Goal: Task Accomplishment & Management: Use online tool/utility

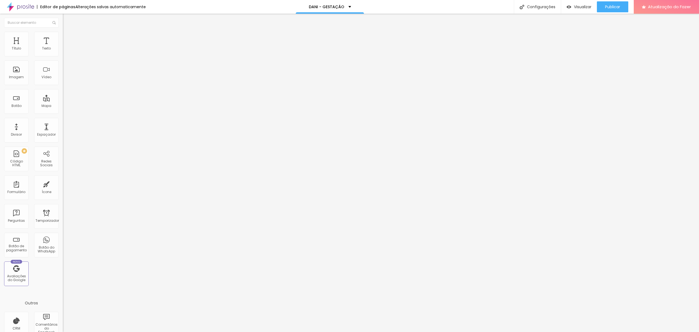
click at [63, 37] on li "Estilo" at bounding box center [94, 34] width 63 height 5
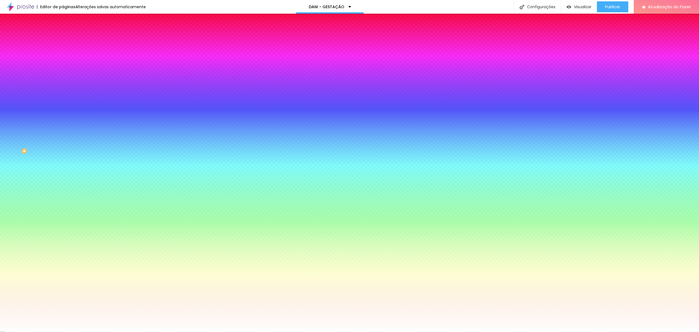
click at [63, 37] on img at bounding box center [65, 39] width 5 height 5
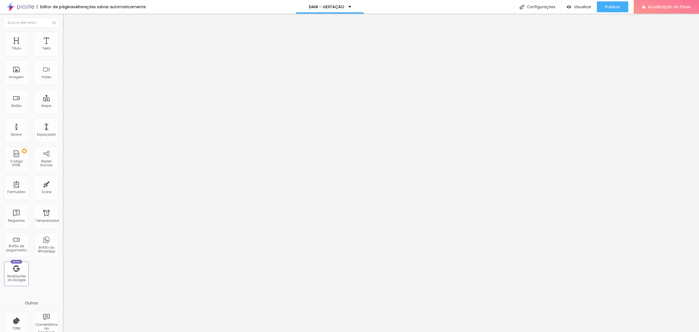
click at [63, 49] on div "Modo Completo Encaixotado Completo" at bounding box center [94, 50] width 63 height 15
click at [68, 39] on font "Avançado" at bounding box center [77, 41] width 18 height 5
click at [68, 37] on font "Estilo" at bounding box center [72, 35] width 8 height 5
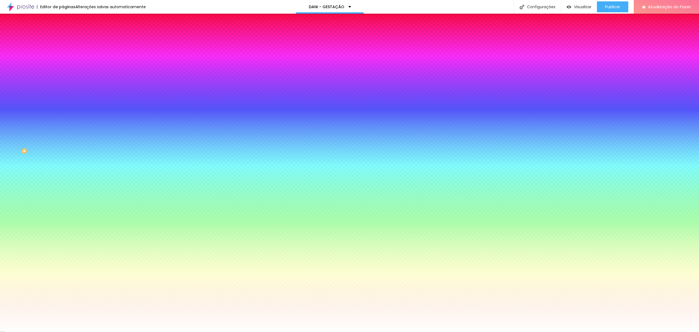
click at [66, 50] on font "Trocar imagem" at bounding box center [79, 48] width 26 height 5
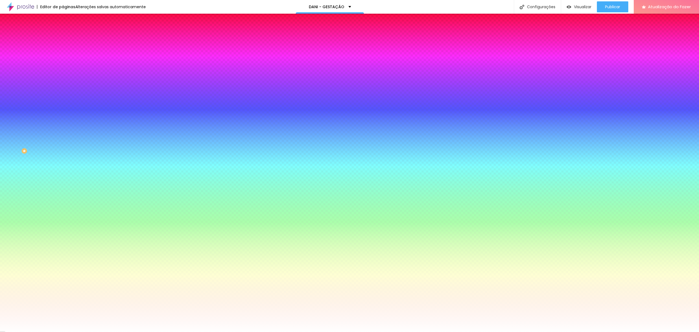
scroll to position [280, 0]
click at [126, 331] on div "Subindo 0/0 arquivos" at bounding box center [349, 333] width 699 height 3
click at [128, 331] on div at bounding box center [349, 335] width 699 height 0
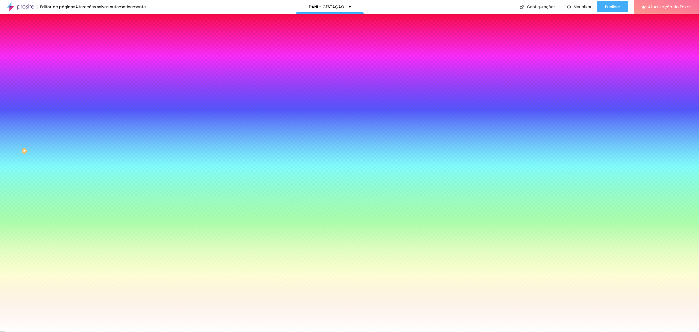
scroll to position [109, 0]
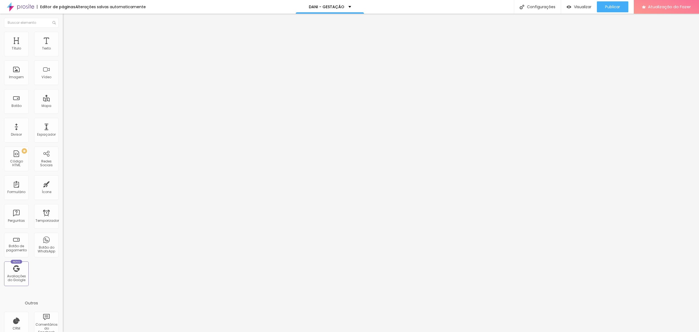
click at [68, 37] on font "Estilo" at bounding box center [72, 35] width 8 height 5
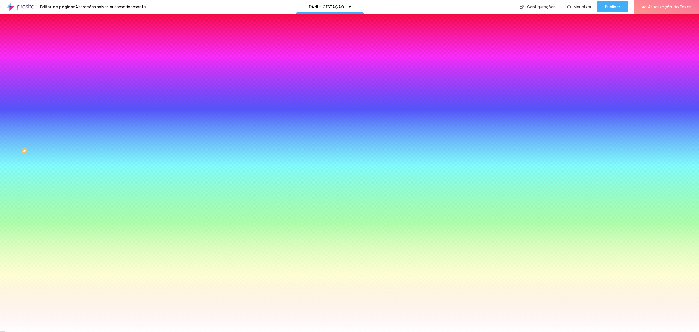
click at [66, 50] on font "Trocar imagem" at bounding box center [79, 48] width 26 height 5
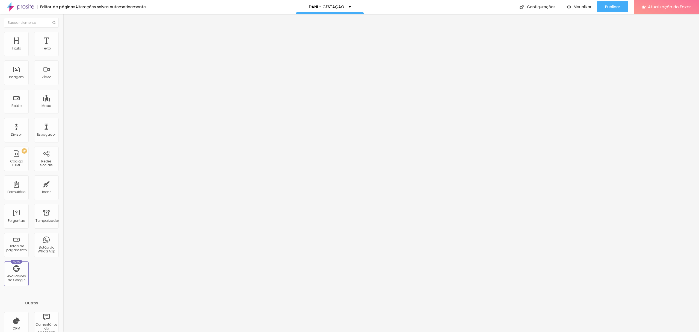
click at [68, 36] on font "Estilo" at bounding box center [72, 35] width 8 height 5
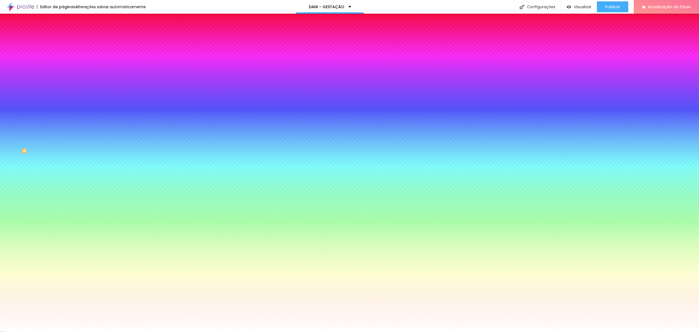
click at [63, 50] on div "Trocar imagem" at bounding box center [94, 48] width 63 height 4
click at [66, 50] on font "Trocar imagem" at bounding box center [79, 48] width 26 height 5
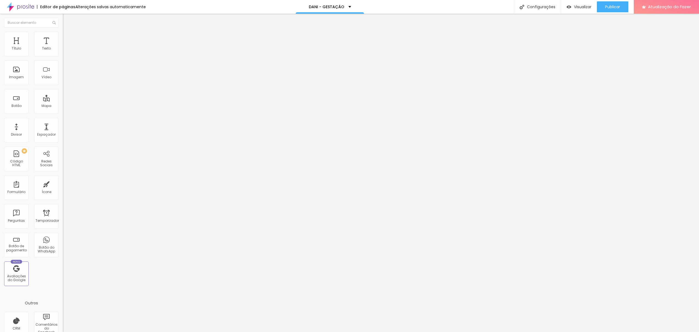
click at [63, 37] on li "Avançado" at bounding box center [94, 34] width 63 height 5
click at [68, 32] on font "Estilo" at bounding box center [72, 30] width 8 height 5
type input "35"
type input "36"
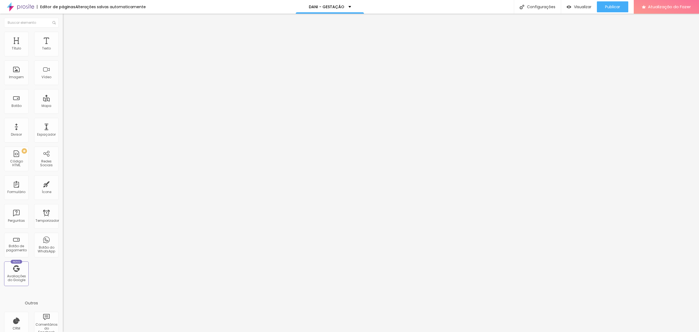
type input "36"
type input "37"
type input "38"
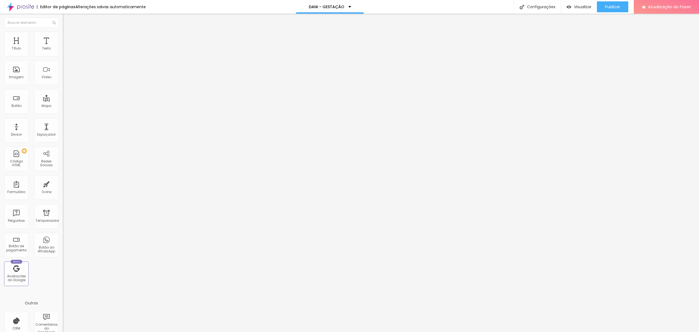
type input "40"
type input "43"
type input "44"
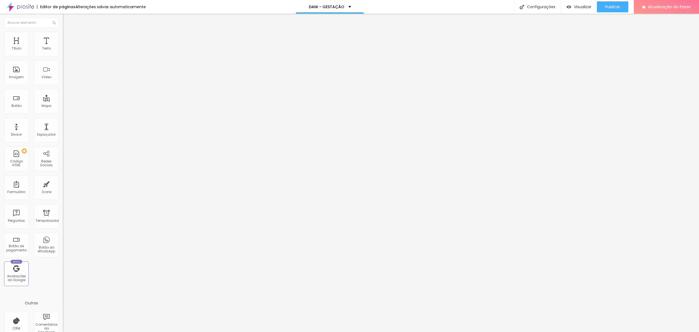
type input "44"
type input "46"
type input "47"
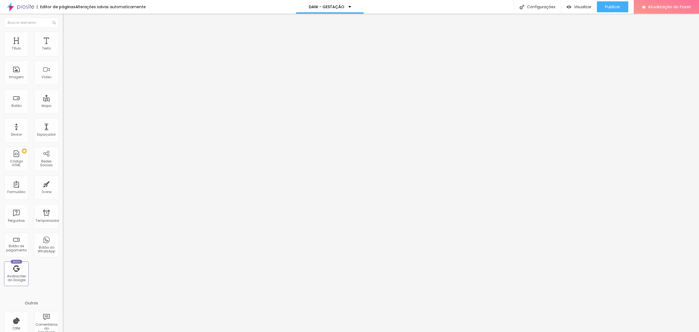
type input "48"
type input "49"
type input "50"
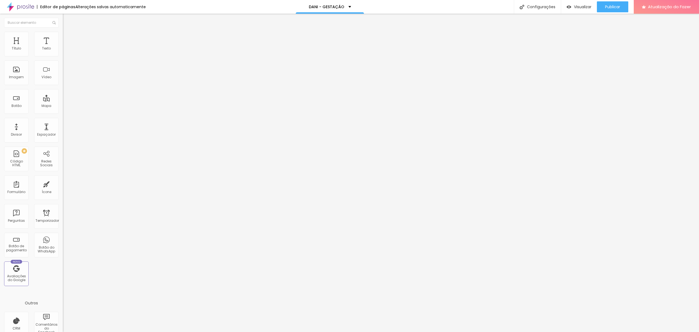
type input "50"
type input "51"
type input "53"
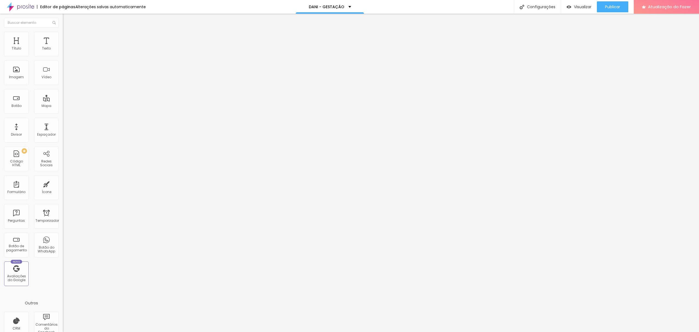
type input "60"
type input "61"
type input "62"
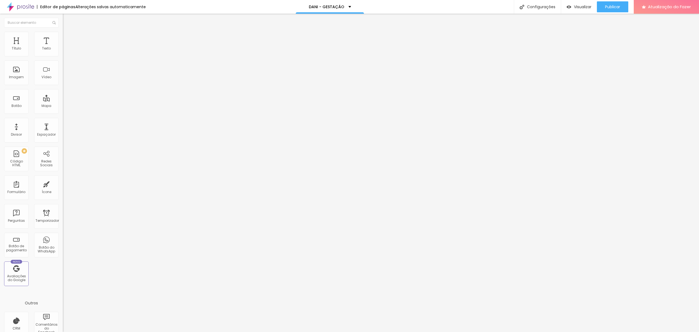
type input "62"
type input "63"
type input "64"
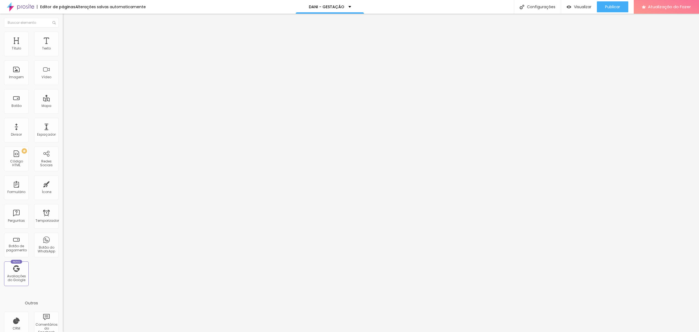
type input "66"
type input "67"
type input "69"
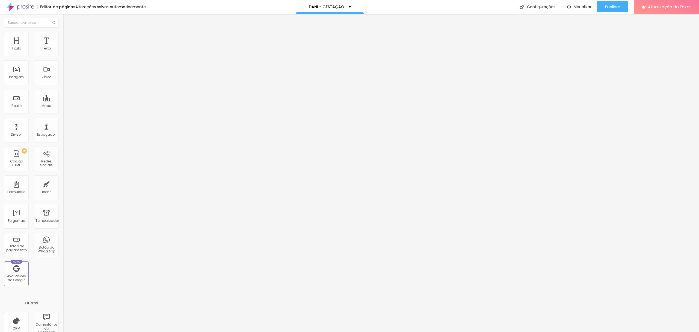
type input "69"
type input "71"
type input "74"
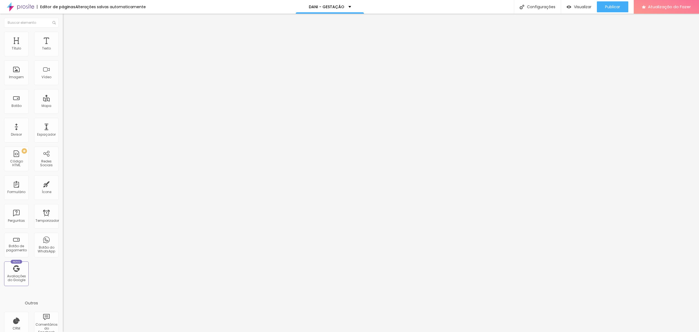
type input "76"
type input "77"
type input "79"
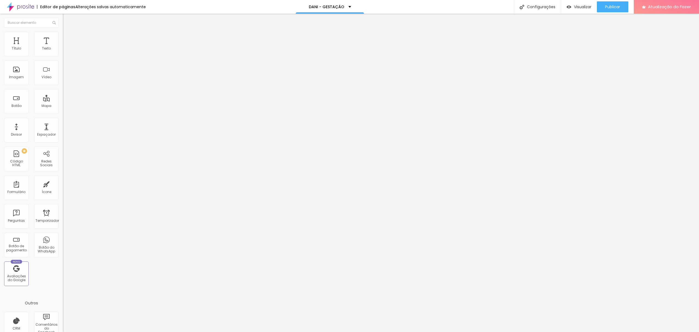
type input "79"
type input "80"
type input "81"
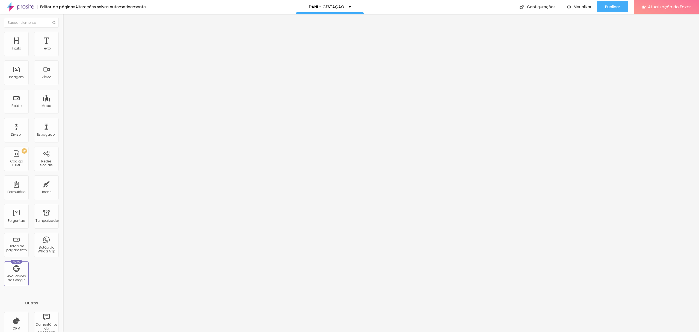
type input "83"
type input "85"
type input "89"
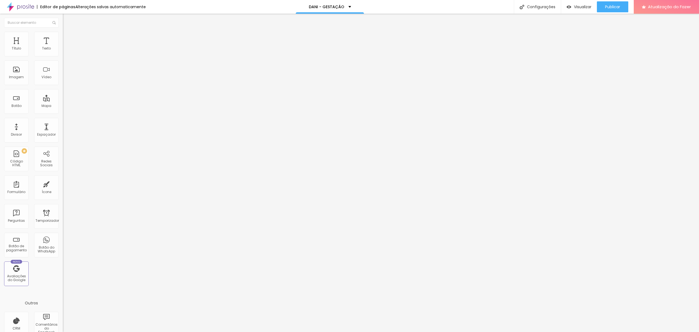
type input "89"
type input "92"
type input "94"
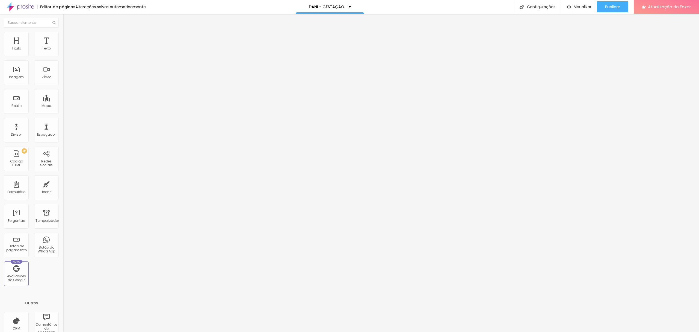
type input "95"
type input "96"
type input "97"
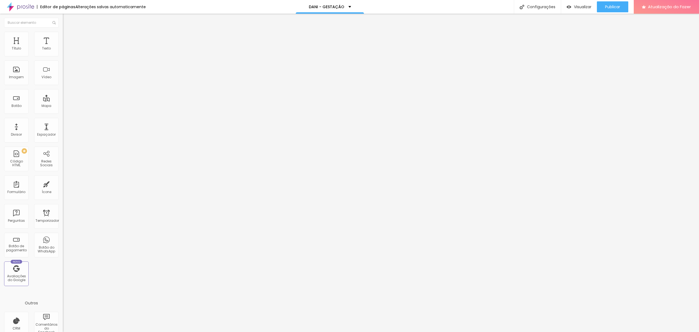
type input "97"
type input "100"
drag, startPoint x: 21, startPoint y: 115, endPoint x: 60, endPoint y: 111, distance: 38.7
type input "100"
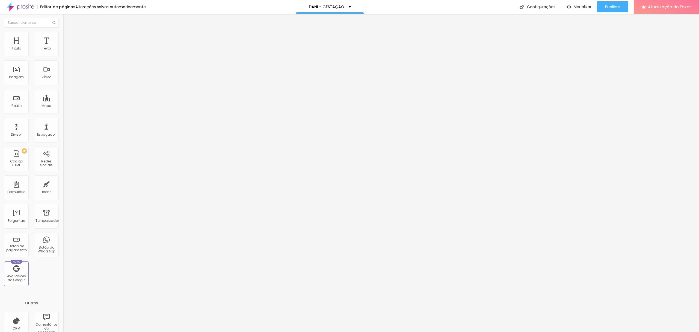
click at [63, 129] on input "range" at bounding box center [80, 131] width 35 height 4
click at [63, 32] on img at bounding box center [65, 34] width 5 height 5
click at [63, 31] on img at bounding box center [65, 28] width 5 height 5
click at [63, 34] on li "Avançado" at bounding box center [94, 34] width 63 height 5
type input "7"
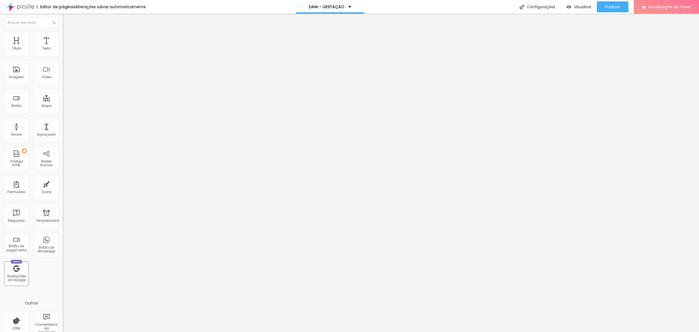
type input "7"
type input "13"
type input "19"
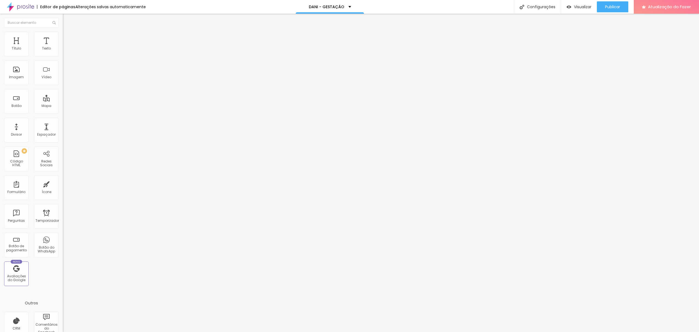
type input "23"
type input "24"
type input "25"
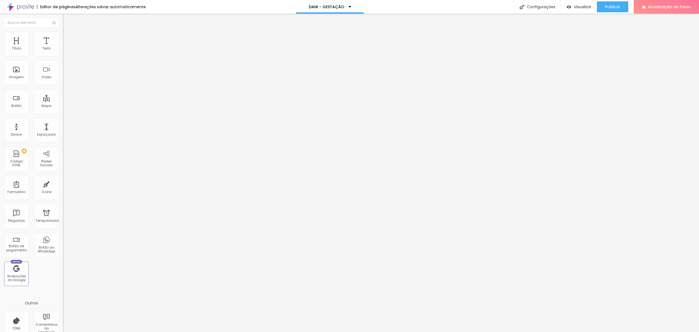
type input "25"
type input "26"
type input "27"
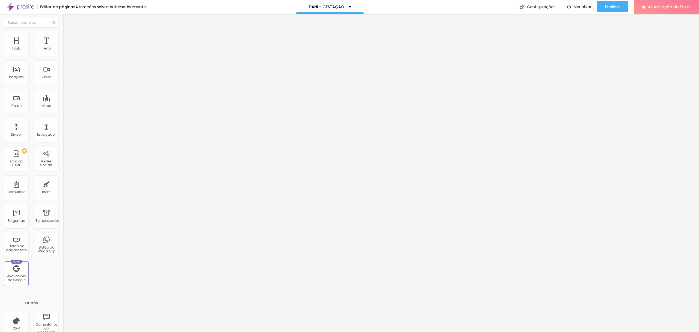
type input "37"
type input "71"
type input "73"
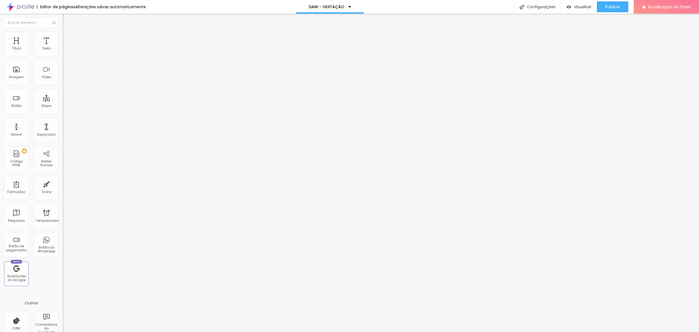
type input "73"
type input "74"
type input "75"
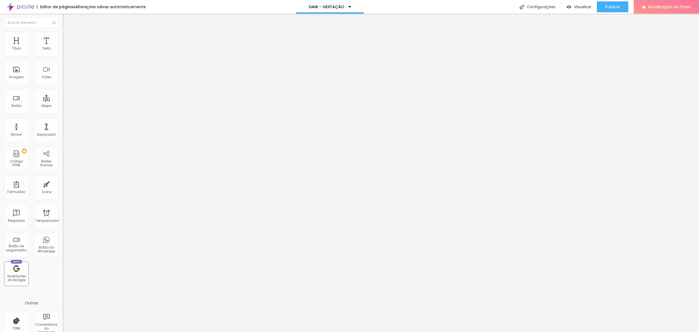
type input "77"
type input "79"
type input "80"
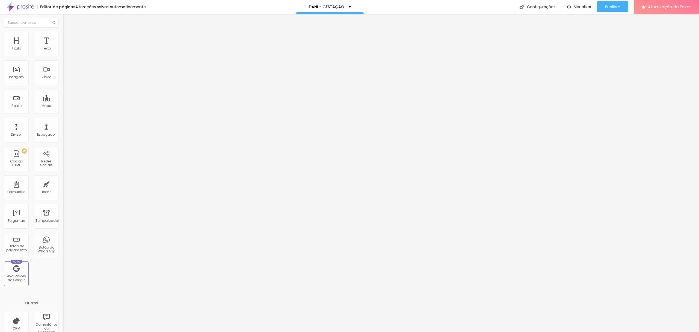
type input "80"
type input "82"
type input "83"
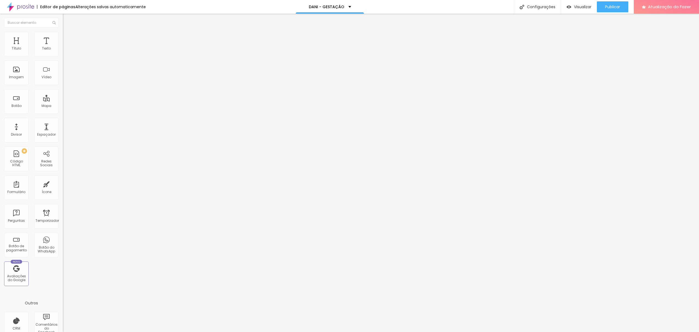
type input "85"
type input "90"
type input "94"
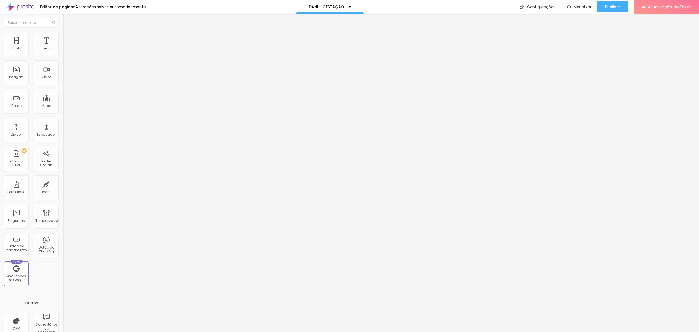
type input "94"
type input "100"
drag, startPoint x: 15, startPoint y: 53, endPoint x: 72, endPoint y: 53, distance: 56.8
type input "100"
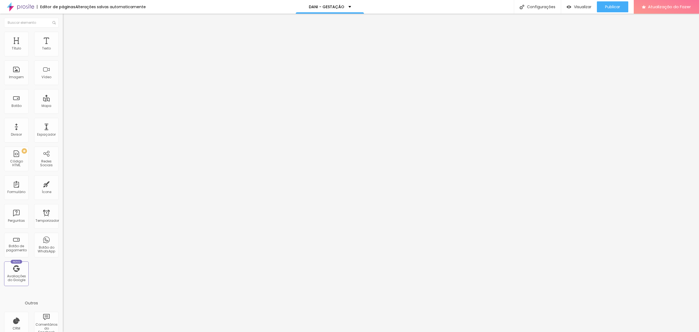
click at [72, 101] on input "range" at bounding box center [80, 103] width 35 height 4
drag, startPoint x: 11, startPoint y: 63, endPoint x: 28, endPoint y: 63, distance: 16.7
click at [63, 178] on div at bounding box center [94, 180] width 63 height 5
type input "14"
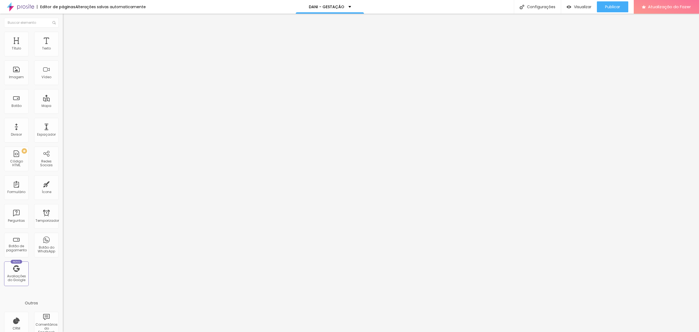
type input "15"
type input "24"
type input "38"
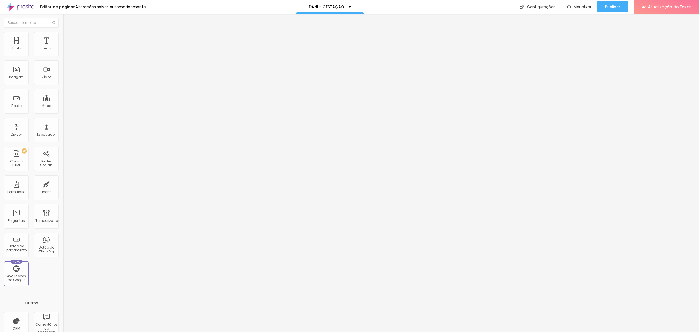
type input "38"
type input "40"
type input "41"
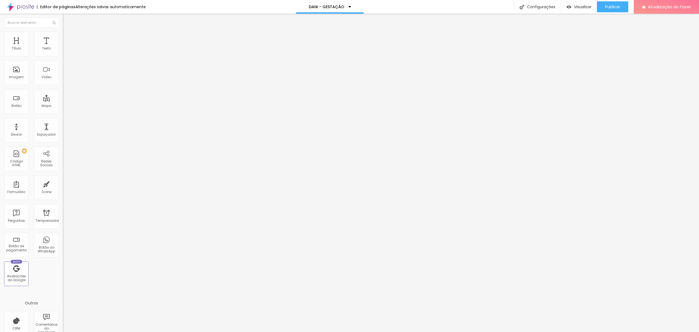
type input "48"
type input "75"
type input "100"
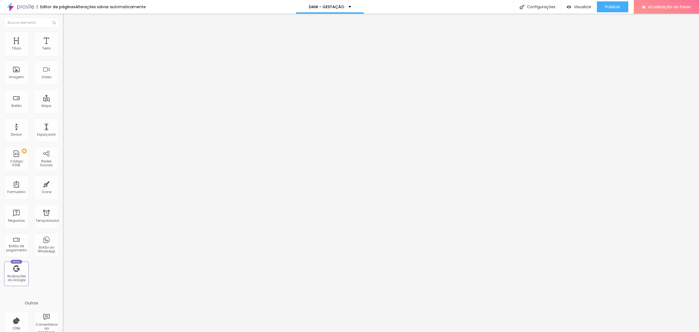
type input "100"
type input "97"
type input "82"
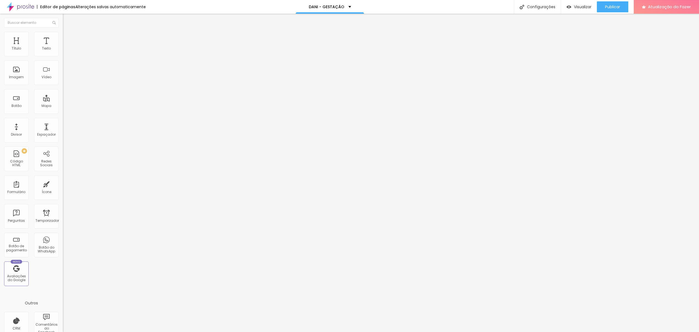
type input "81"
type input "80"
type input "79"
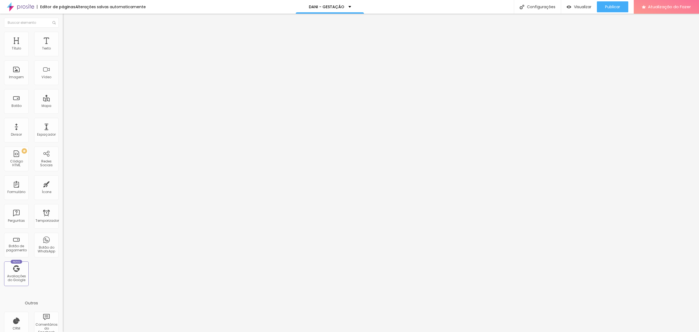
type input "79"
type input "77"
type input "75"
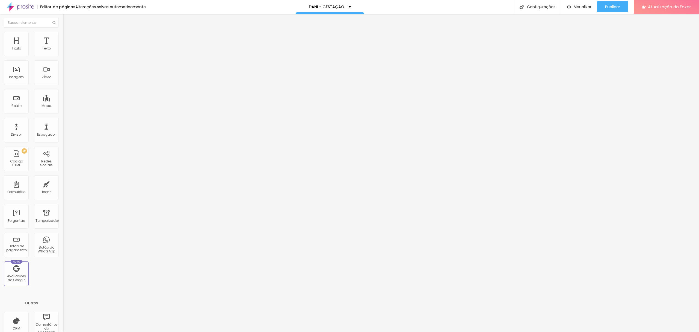
type input "74"
type input "75"
type input "77"
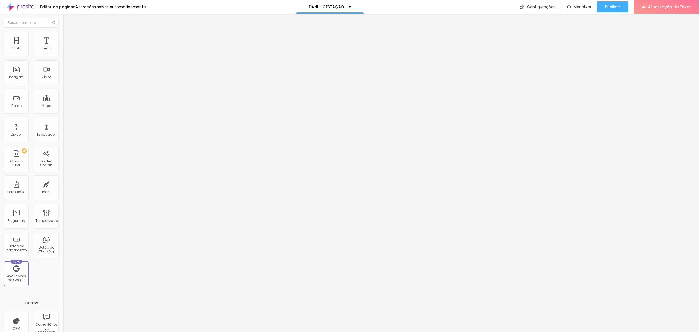
type input "77"
type input "78"
type input "79"
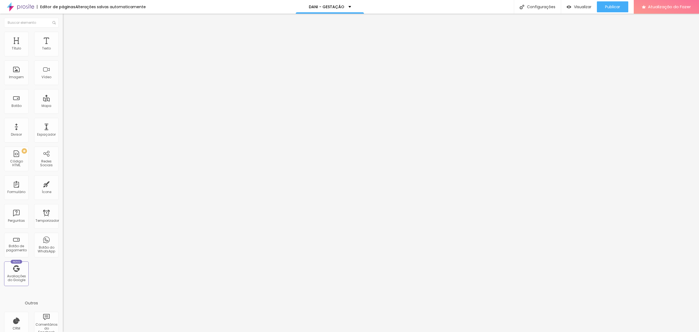
type input "81"
type input "86"
type input "100"
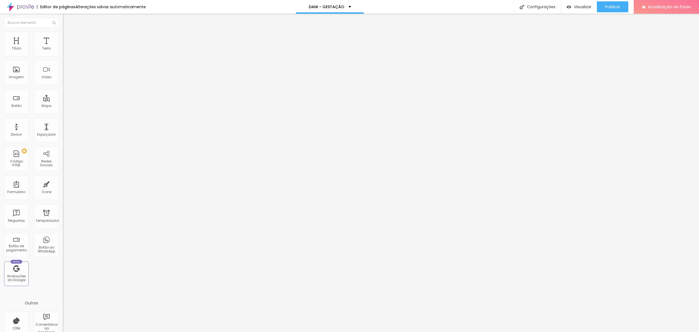
type input "100"
drag, startPoint x: 17, startPoint y: 65, endPoint x: 53, endPoint y: 63, distance: 35.8
type input "100"
click at [63, 178] on input "range" at bounding box center [80, 180] width 35 height 4
click at [63, 37] on ul "Conteúdo Estilo Avançado" at bounding box center [94, 34] width 63 height 16
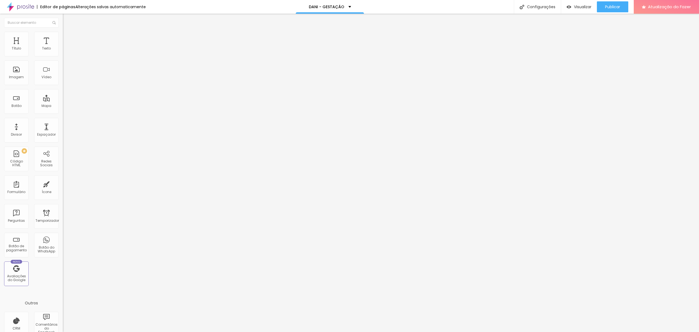
click at [68, 37] on font "Estilo" at bounding box center [72, 35] width 8 height 5
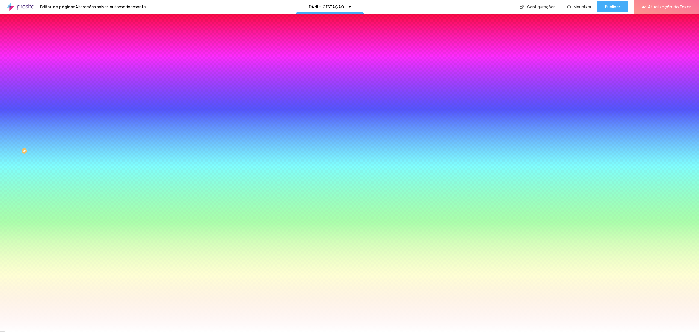
click at [63, 74] on div at bounding box center [94, 74] width 63 height 0
drag, startPoint x: 47, startPoint y: 120, endPoint x: 50, endPoint y: 123, distance: 4.1
click at [50, 123] on div at bounding box center [349, 166] width 699 height 332
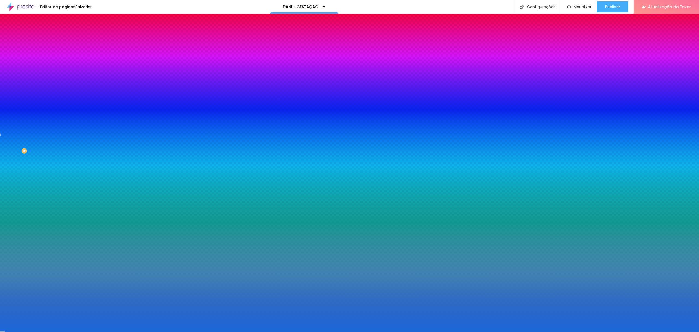
drag, startPoint x: 39, startPoint y: 120, endPoint x: 40, endPoint y: 113, distance: 7.7
click at [40, 113] on div at bounding box center [349, 166] width 699 height 332
drag, startPoint x: 55, startPoint y: 117, endPoint x: 55, endPoint y: 128, distance: 10.9
click at [55, 128] on div at bounding box center [349, 166] width 699 height 332
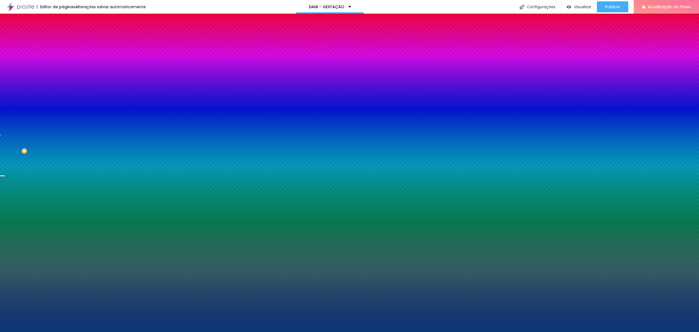
drag, startPoint x: 39, startPoint y: 114, endPoint x: 43, endPoint y: 125, distance: 11.9
click at [41, 127] on div at bounding box center [349, 166] width 699 height 332
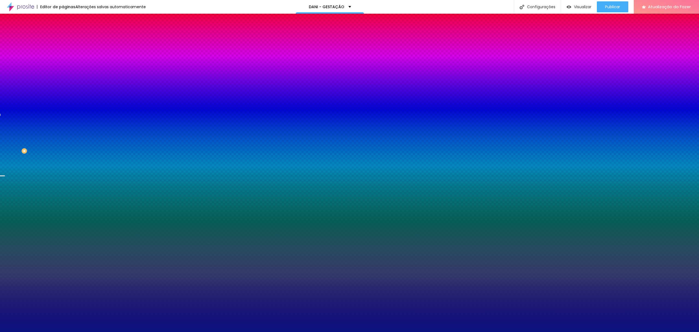
click at [1, 116] on div at bounding box center [0, 114] width 1 height 2
drag, startPoint x: 54, startPoint y: 126, endPoint x: 54, endPoint y: 122, distance: 4.6
click at [54, 122] on div at bounding box center [349, 166] width 699 height 332
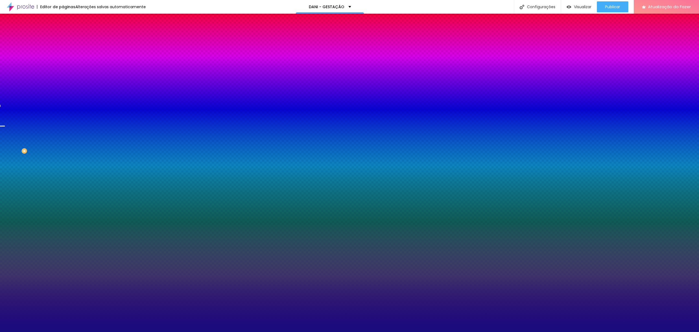
click at [1, 107] on div at bounding box center [-1, 106] width 1 height 2
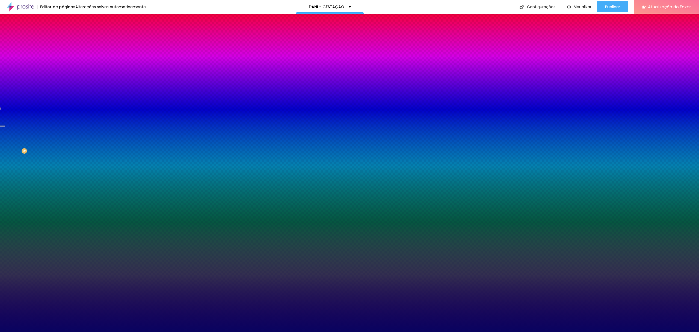
drag, startPoint x: 39, startPoint y: 126, endPoint x: 51, endPoint y: 123, distance: 12.2
click at [43, 130] on div at bounding box center [349, 166] width 699 height 332
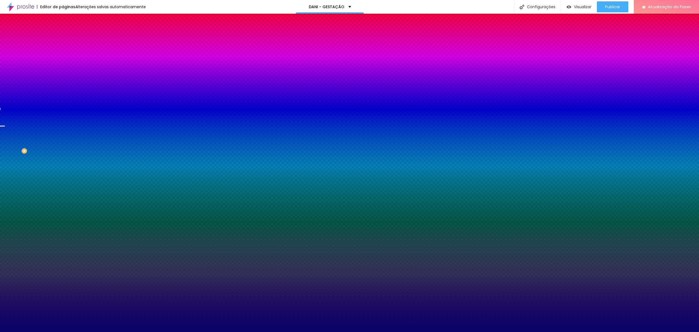
type input "#090369"
click at [5, 117] on div at bounding box center [2, 116] width 5 height 1
click at [63, 57] on span "Nenhum" at bounding box center [70, 54] width 14 height 5
click at [63, 37] on li "Avançado" at bounding box center [94, 39] width 63 height 5
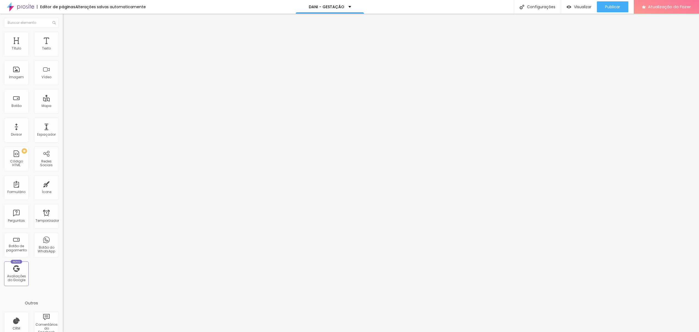
click at [63, 38] on ul "Conteúdo Estilo Avançado" at bounding box center [94, 34] width 63 height 16
click at [63, 32] on li "Conteúdo" at bounding box center [94, 28] width 63 height 5
click at [63, 50] on font "Completo" at bounding box center [71, 47] width 17 height 5
click at [63, 53] on span "Encaixotado" at bounding box center [73, 50] width 21 height 5
click at [63, 33] on li "Estilo" at bounding box center [94, 34] width 63 height 5
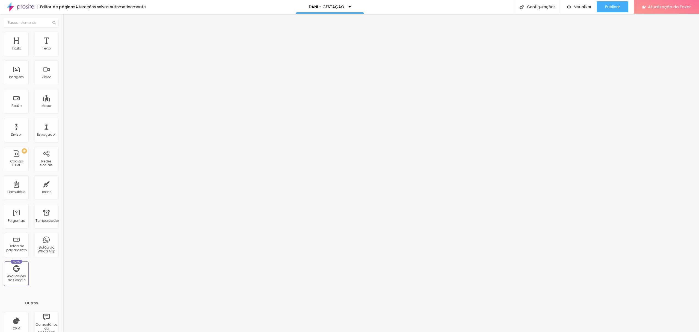
click at [66, 47] on font "Trocar imagem" at bounding box center [79, 44] width 26 height 5
click at [63, 37] on ul "Estilo Avançado" at bounding box center [94, 31] width 63 height 11
click at [63, 34] on img at bounding box center [65, 34] width 5 height 5
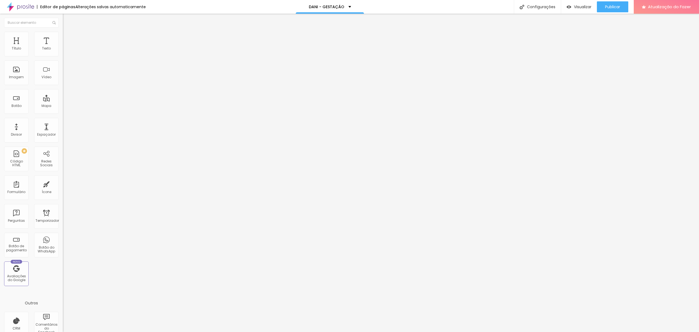
click at [63, 32] on li "Estilo" at bounding box center [94, 28] width 63 height 5
click at [65, 45] on icon "button" at bounding box center [67, 43] width 4 height 4
click at [66, 50] on icon "button" at bounding box center [67, 49] width 2 height 2
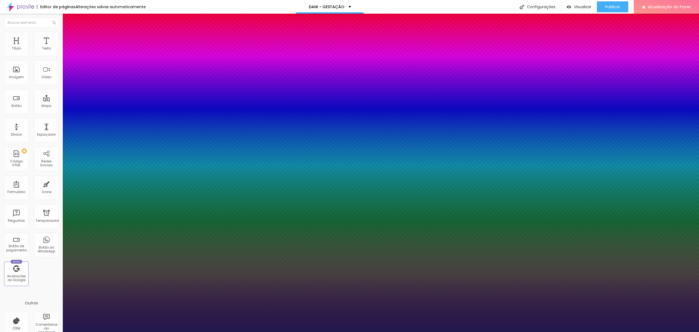
type input "1"
click at [55, 331] on div at bounding box center [349, 332] width 699 height 0
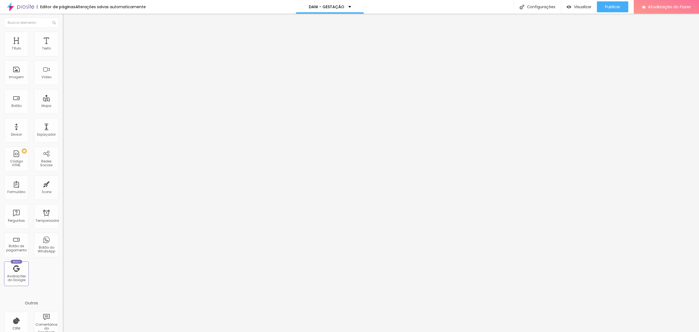
click at [65, 45] on icon "button" at bounding box center [67, 43] width 4 height 4
click at [65, 51] on icon "button" at bounding box center [66, 49] width 3 height 3
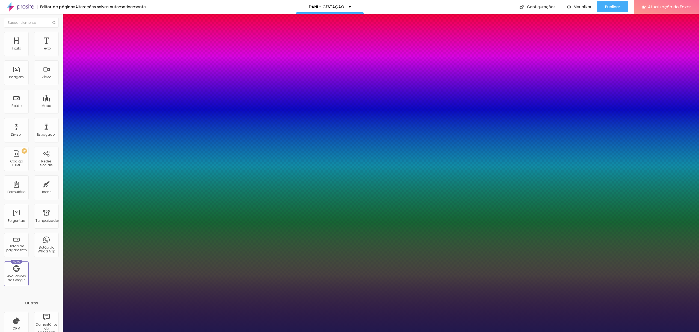
type input "1"
type input "18"
type input "1"
type input "19"
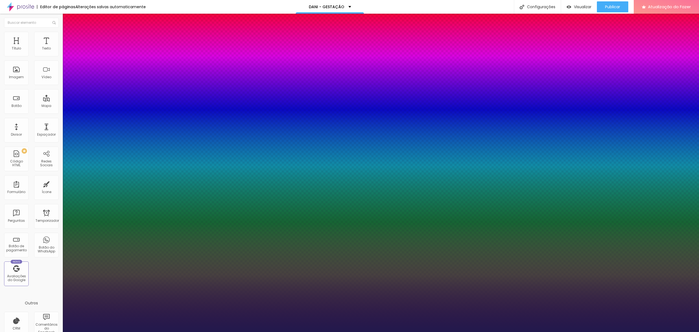
type input "19"
type input "1"
type input "21"
type input "1"
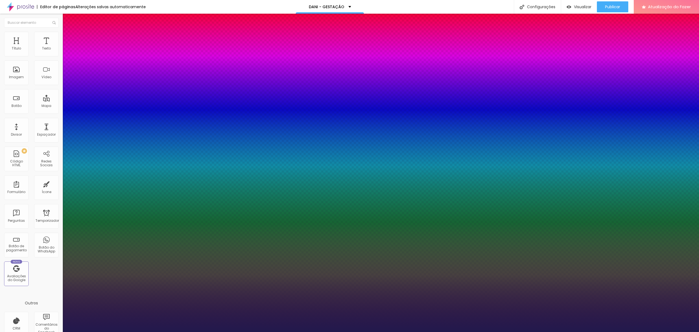
type input "23"
type input "1"
type input "23"
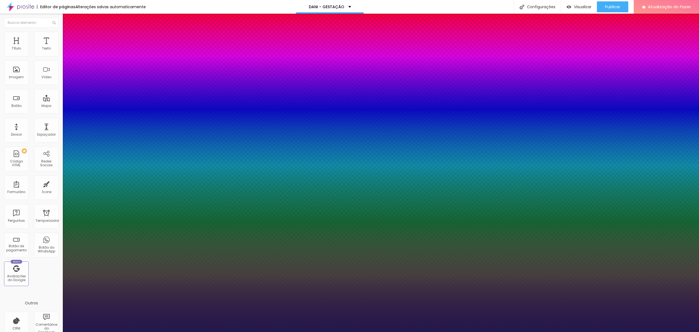
click at [385, 331] on div at bounding box center [349, 332] width 699 height 0
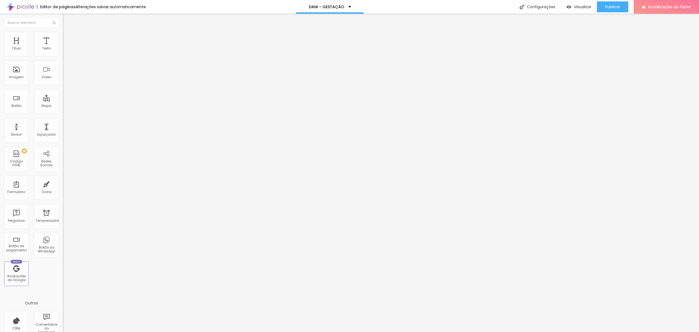
click at [63, 33] on img at bounding box center [65, 34] width 5 height 5
click at [66, 47] on font "Trocar imagem" at bounding box center [79, 44] width 26 height 5
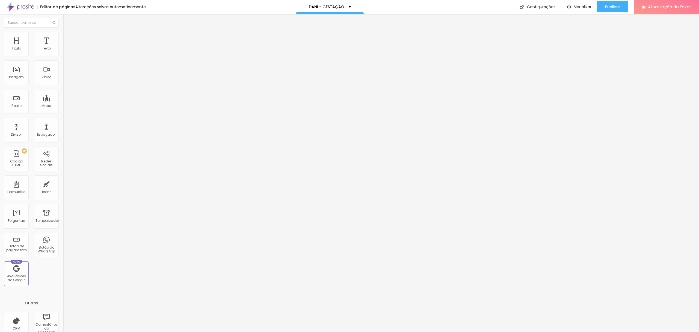
click at [55, 174] on div "Título Texto Imagem Vídeo Botão Mapa Divisor Espaçador PREMIUM Código HTML Rede…" at bounding box center [31, 161] width 63 height 258
click at [63, 40] on ul "Conteúdo Estilo Avançado" at bounding box center [94, 34] width 63 height 16
click at [68, 36] on font "Estilo" at bounding box center [72, 35] width 8 height 5
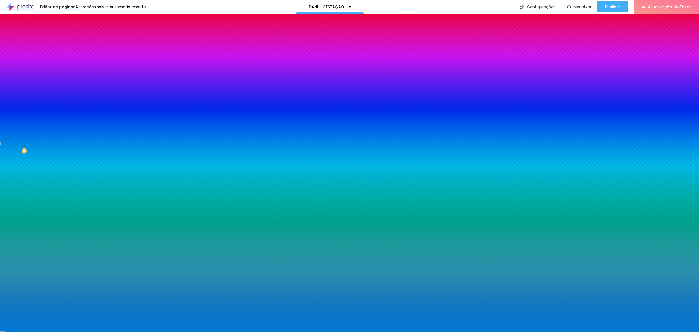
click at [63, 74] on div at bounding box center [94, 74] width 63 height 0
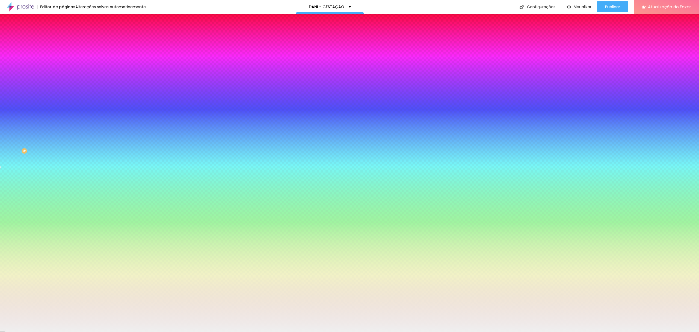
type input "#EFEFEF"
drag, startPoint x: 13, startPoint y: 114, endPoint x: 8, endPoint y: 108, distance: 7.1
click at [63, 80] on div at bounding box center [94, 80] width 63 height 0
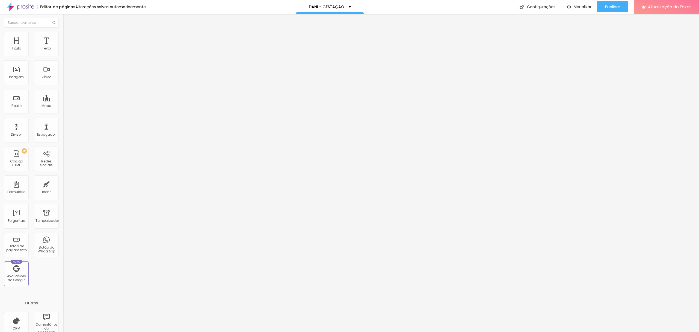
click at [68, 38] on font "Avançado" at bounding box center [77, 35] width 18 height 5
click at [63, 32] on li "Estilo" at bounding box center [94, 28] width 63 height 5
click at [63, 41] on font "Tipografia" at bounding box center [71, 38] width 17 height 5
click at [63, 55] on div "Tipografia Voltar ao padrão Sombra DESATIVADO Voltar ao padrão" at bounding box center [94, 54] width 63 height 34
click at [63, 52] on button "button" at bounding box center [67, 50] width 8 height 6
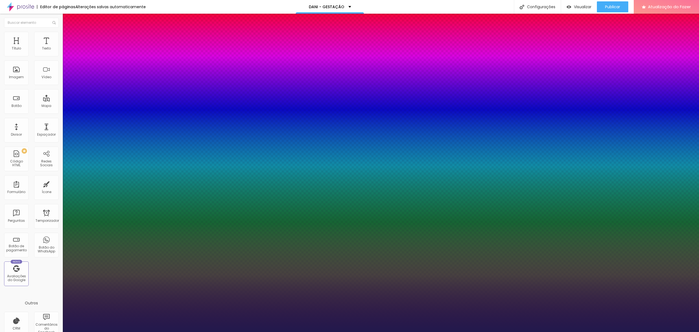
type input "1"
click at [32, 331] on div at bounding box center [349, 332] width 699 height 0
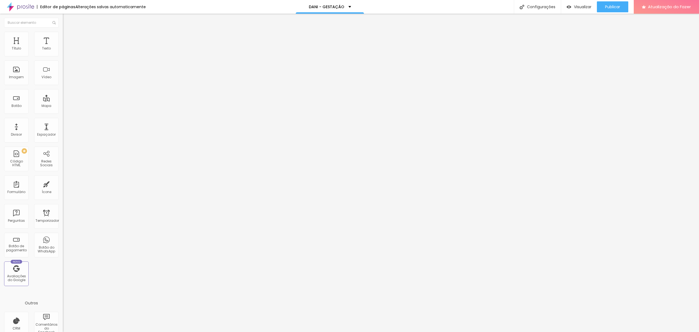
click at [63, 70] on div "Sombra DESATIVADO Voltar ao padrão" at bounding box center [94, 61] width 63 height 19
click at [68, 38] on font "Avançado" at bounding box center [77, 35] width 18 height 5
click at [63, 35] on ul "Conteúdo Estilo Avançado" at bounding box center [94, 34] width 63 height 16
click at [68, 38] on font "Estilo" at bounding box center [72, 35] width 8 height 5
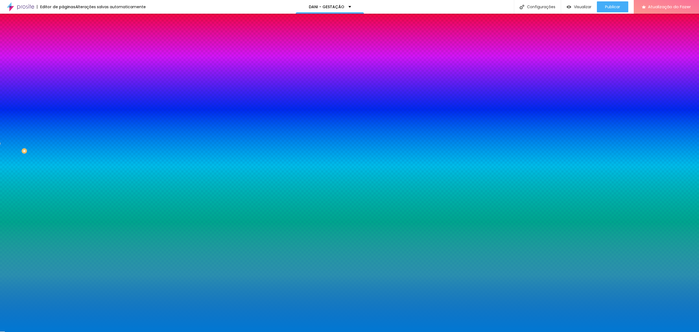
click at [63, 52] on div at bounding box center [94, 52] width 63 height 0
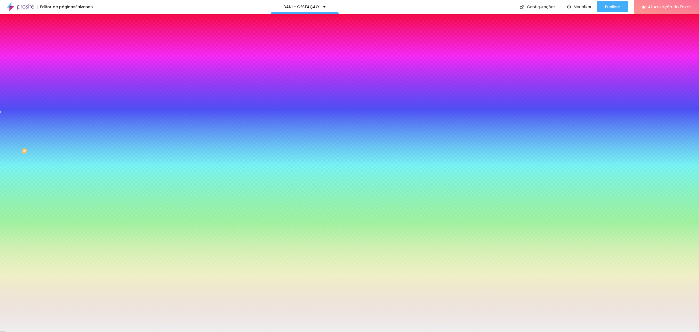
type input "#EEEEEF"
drag, startPoint x: 14, startPoint y: 67, endPoint x: 9, endPoint y: 64, distance: 6.1
click at [9, 64] on div at bounding box center [349, 166] width 699 height 332
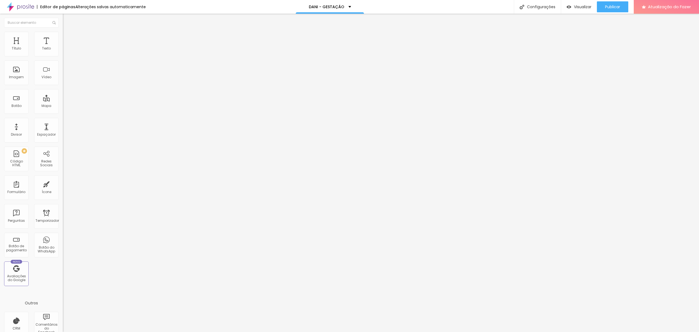
click at [63, 33] on img at bounding box center [65, 34] width 5 height 5
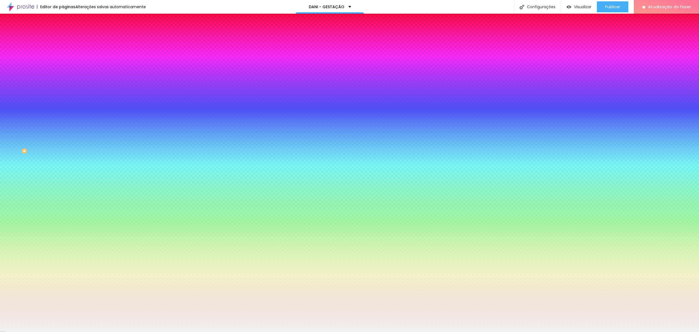
click at [63, 74] on div at bounding box center [94, 74] width 63 height 0
type input "#FFFFFF"
drag, startPoint x: 10, startPoint y: 110, endPoint x: 11, endPoint y: 102, distance: 8.0
click at [63, 103] on div "Imagem de fundo Adicionar imagem Efeito da Imagem Nenhum Nenhum Parallax Cor de…" at bounding box center [94, 78] width 63 height 71
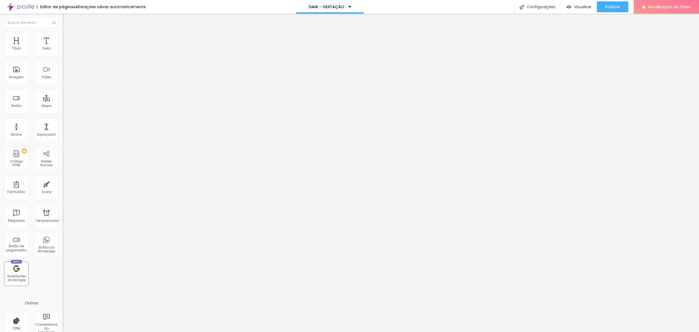
click at [63, 34] on img at bounding box center [65, 34] width 5 height 5
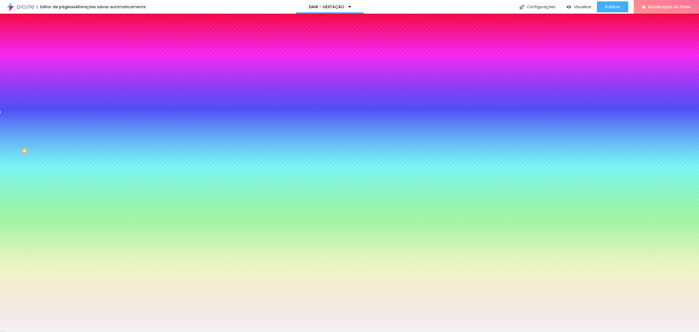
click at [63, 52] on div at bounding box center [94, 52] width 63 height 0
click at [63, 58] on div at bounding box center [94, 58] width 63 height 0
click at [63, 52] on div at bounding box center [94, 52] width 63 height 0
type input "#FBFBFB"
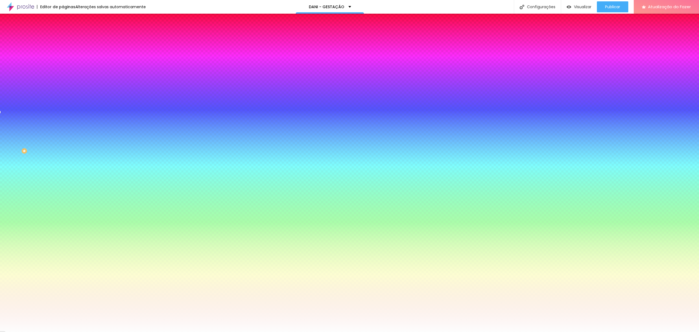
click at [63, 58] on div at bounding box center [94, 58] width 63 height 0
click at [63, 54] on input "#FBFBFB" at bounding box center [96, 54] width 66 height 5
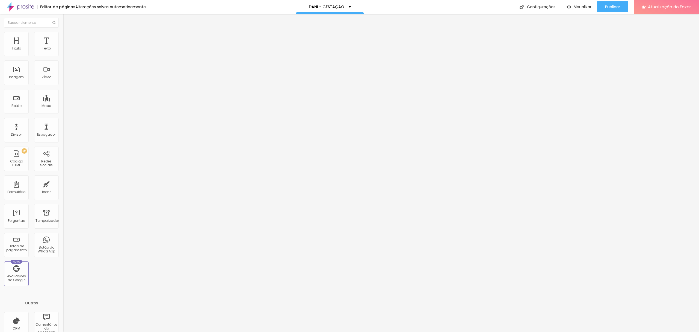
click at [68, 38] on font "Estilo" at bounding box center [72, 35] width 8 height 5
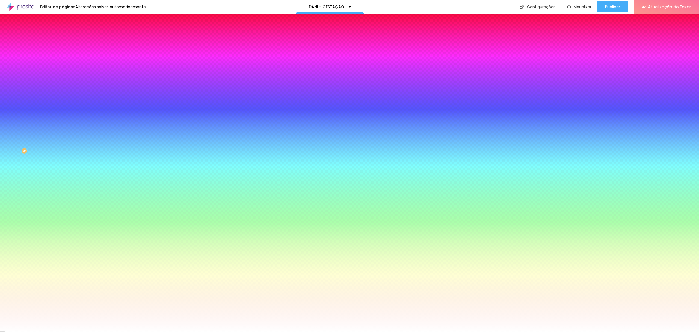
click at [63, 74] on div at bounding box center [94, 74] width 63 height 0
click at [63, 80] on input "#FFFFFF" at bounding box center [96, 76] width 66 height 5
paste input "BFB"
type input "#FBFBF"
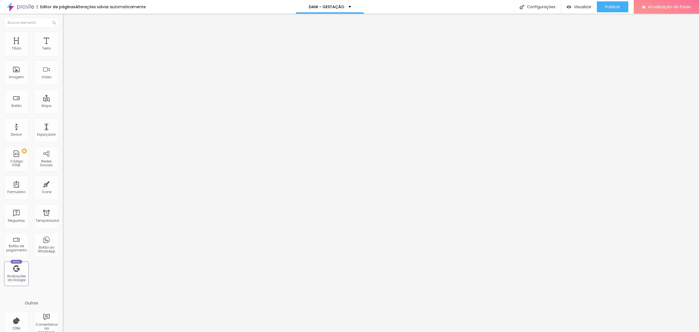
click at [63, 36] on ul "Conteúdo Estilo Avançado" at bounding box center [94, 34] width 63 height 16
click at [63, 35] on li "Estilo" at bounding box center [94, 34] width 63 height 5
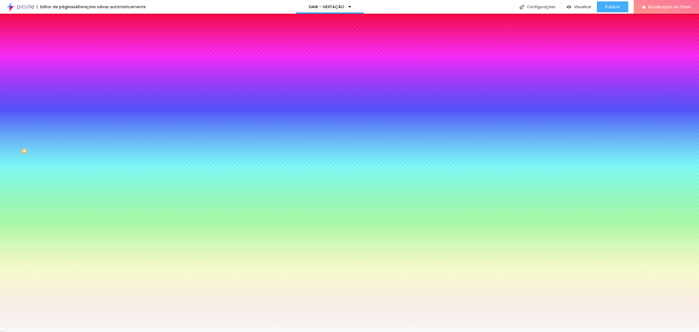
click at [63, 74] on div at bounding box center [94, 74] width 63 height 0
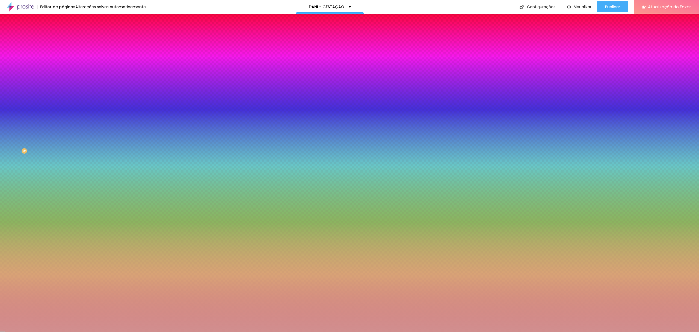
type input "#FFFFFF"
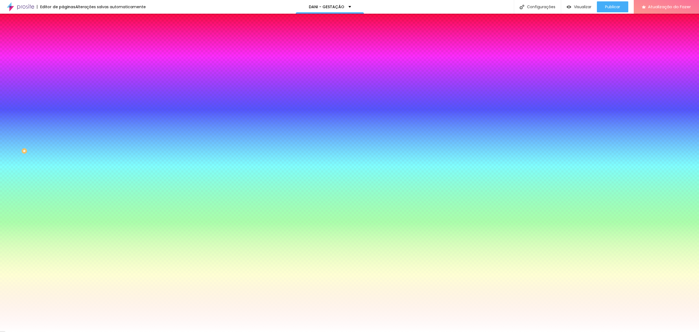
drag, startPoint x: 19, startPoint y: 113, endPoint x: 4, endPoint y: 101, distance: 19.6
click at [63, 102] on div "Imagem de fundo Adicionar imagem Efeito da Imagem Nenhum Nenhum Parallax Cor de…" at bounding box center [94, 78] width 63 height 71
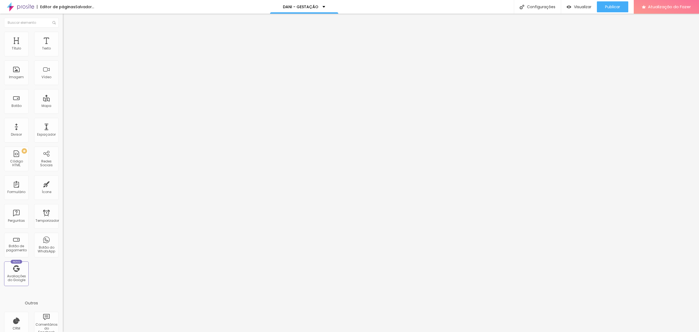
drag, startPoint x: 29, startPoint y: 32, endPoint x: 34, endPoint y: 35, distance: 5.9
click at [63, 32] on li "Estilo" at bounding box center [94, 34] width 63 height 5
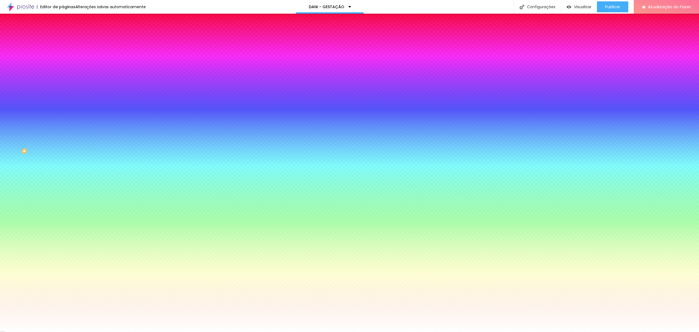
click at [63, 80] on input "#FFFFFF" at bounding box center [96, 76] width 66 height 5
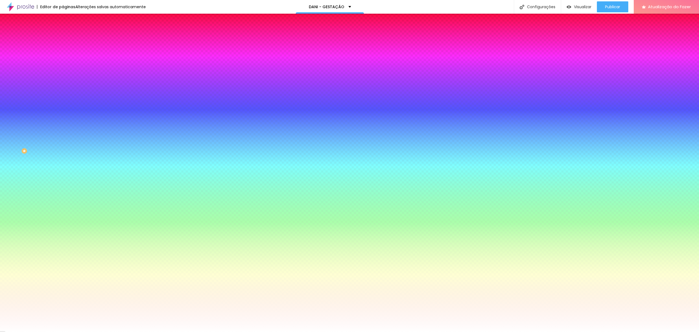
paste input "BFBFB"
type input "#FBFBFB"
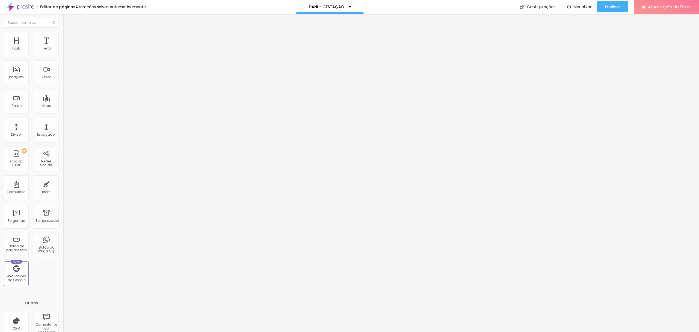
click at [66, 47] on font "Trocar imagem" at bounding box center [79, 44] width 26 height 5
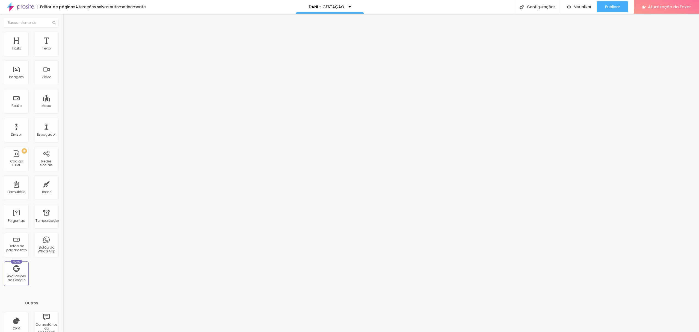
click at [63, 35] on li "Estilo" at bounding box center [94, 34] width 63 height 5
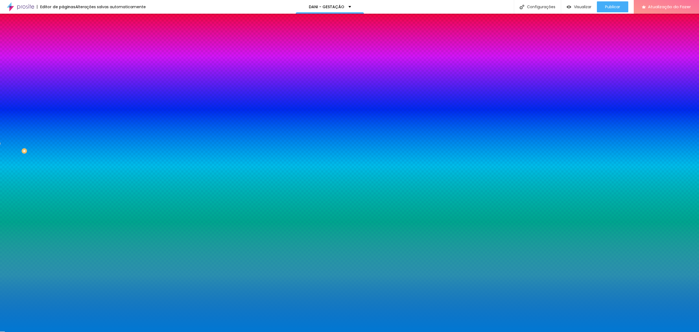
click at [63, 80] on input "#0078D3" at bounding box center [96, 76] width 66 height 5
paste input "FBFBF"
type input "#FBFBF"
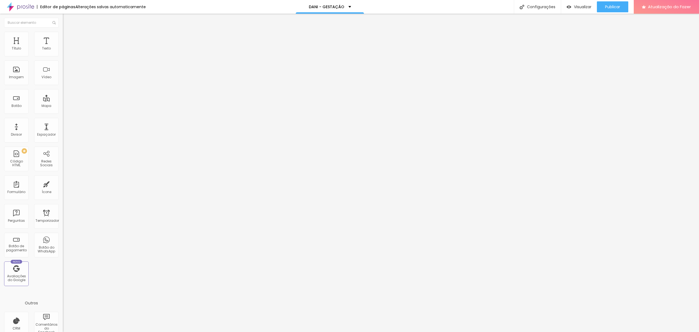
click at [63, 39] on ul "Conteúdo Estilo Avançado" at bounding box center [94, 34] width 63 height 16
click at [63, 36] on li "Estilo" at bounding box center [94, 34] width 63 height 5
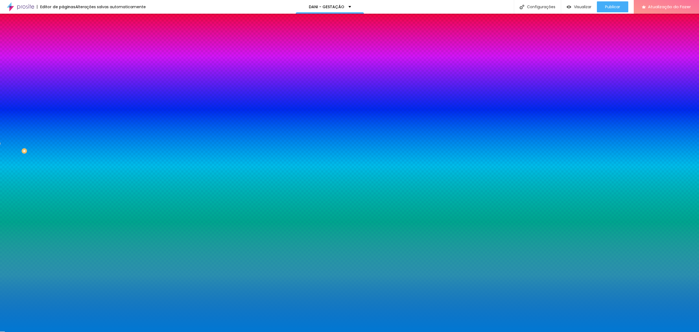
click at [63, 80] on input "#0078D3" at bounding box center [96, 76] width 66 height 5
paste input "FBFBF"
type input "#FBFBF"
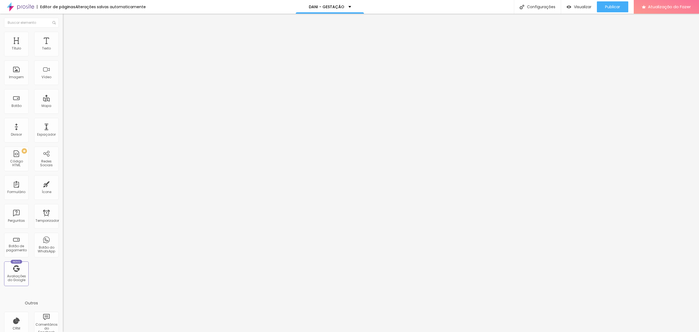
click at [63, 25] on button "Editar nulo" at bounding box center [94, 20] width 63 height 13
click at [63, 33] on img at bounding box center [65, 34] width 5 height 5
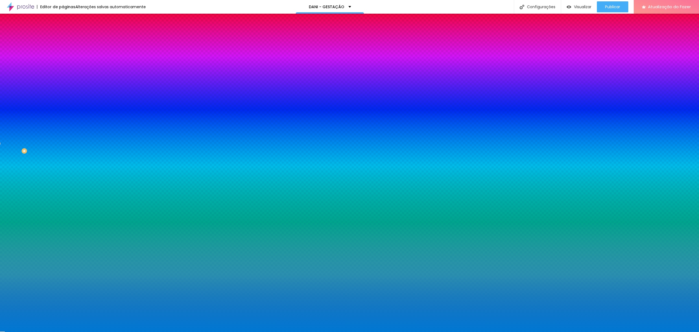
click at [63, 80] on input "#0078D3" at bounding box center [96, 76] width 66 height 5
paste input "FBFBFB"
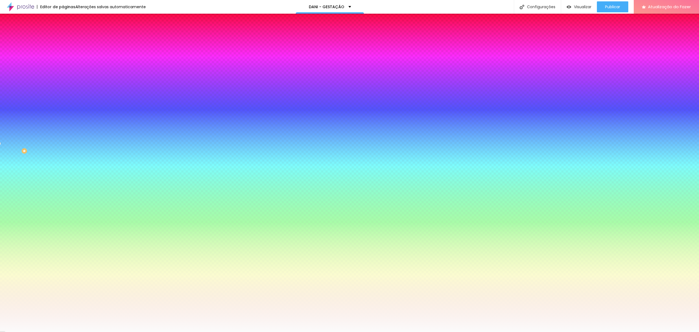
type input "#FBFBFB"
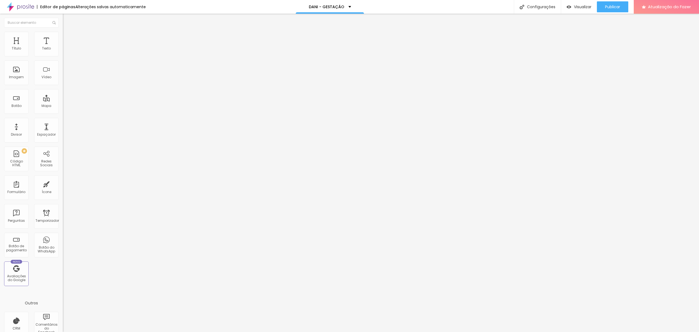
click at [63, 34] on img at bounding box center [65, 34] width 5 height 5
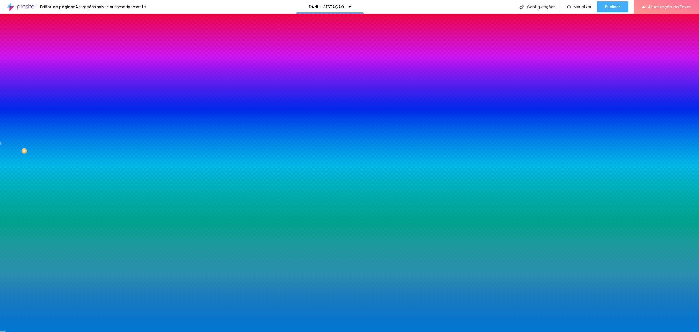
click at [63, 52] on div at bounding box center [94, 52] width 63 height 0
click at [63, 54] on input "#0078D3" at bounding box center [96, 54] width 66 height 5
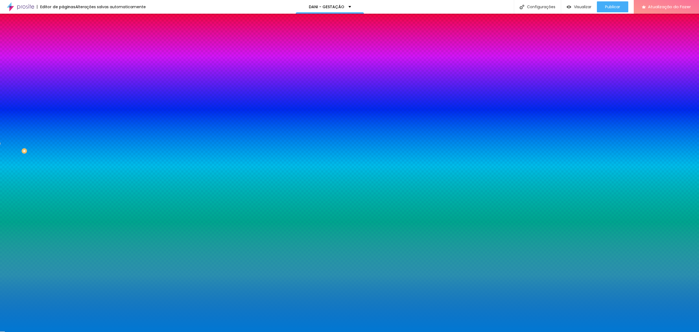
type input "#"
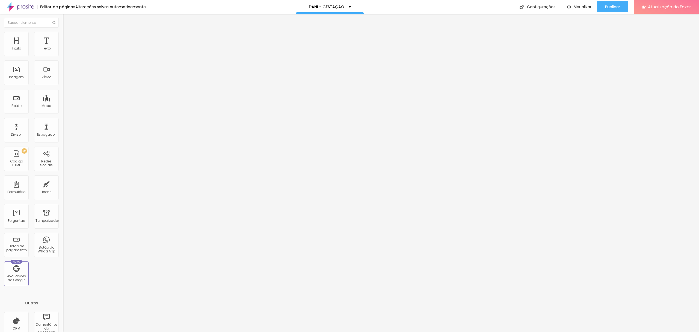
drag, startPoint x: 50, startPoint y: 54, endPoint x: 56, endPoint y: 55, distance: 5.8
click at [63, 52] on div "Voltar ao padrão" at bounding box center [94, 46] width 63 height 12
click at [63, 47] on button "Voltar ao padrão" at bounding box center [81, 43] width 37 height 6
click at [65, 51] on icon "button" at bounding box center [66, 49] width 3 height 3
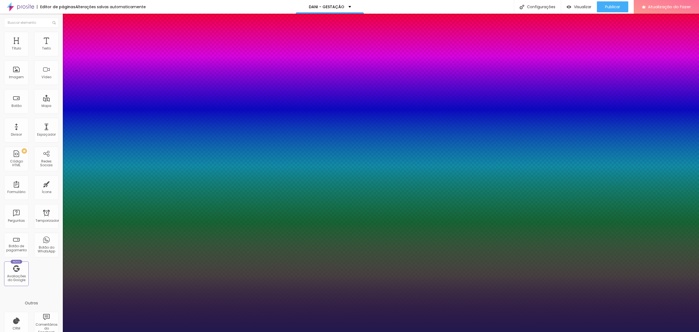
type input "1"
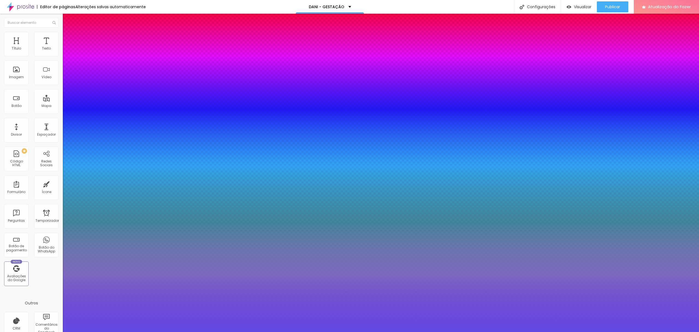
drag, startPoint x: 104, startPoint y: 162, endPoint x: 100, endPoint y: 152, distance: 10.0
click at [100, 152] on div at bounding box center [349, 166] width 699 height 332
click at [163, 331] on div at bounding box center [349, 332] width 699 height 0
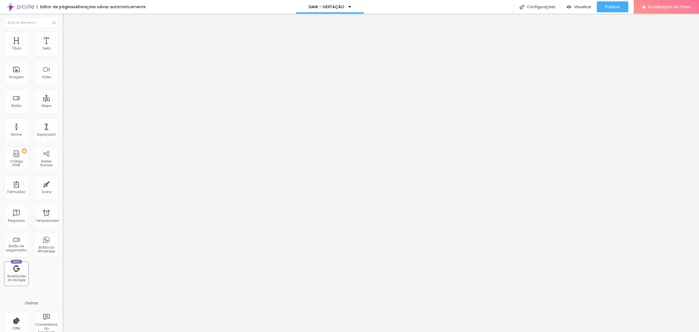
click at [63, 35] on li "Estilo" at bounding box center [94, 34] width 63 height 5
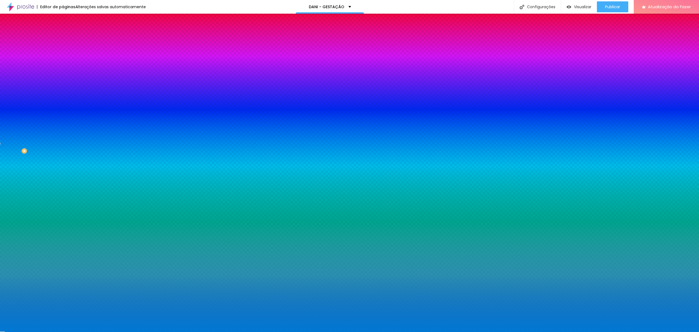
click at [63, 56] on input "#0078D3" at bounding box center [96, 54] width 66 height 5
paste input "FBFBF"
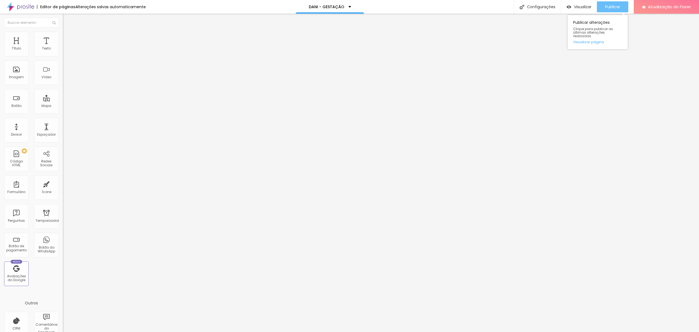
click at [610, 9] on font "Publicar" at bounding box center [612, 6] width 15 height 5
click at [611, 1] on div "Publicar" at bounding box center [612, 6] width 15 height 11
click at [606, 11] on div "Publicar" at bounding box center [612, 6] width 15 height 11
type input "27"
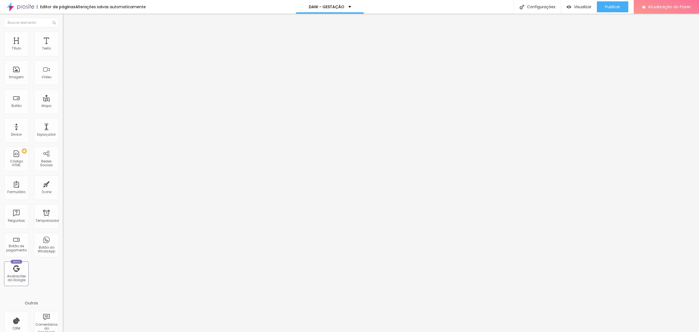
type input "28"
type input "29"
type input "30"
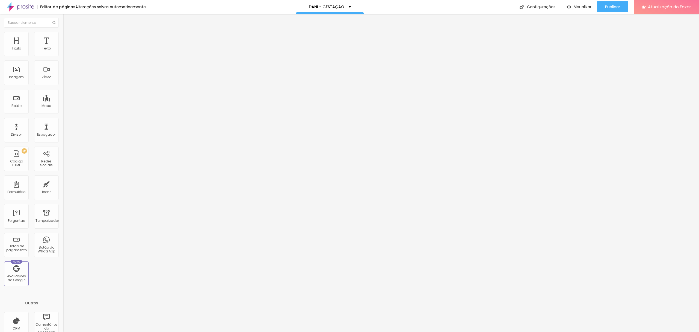
type input "30"
type input "31"
type input "33"
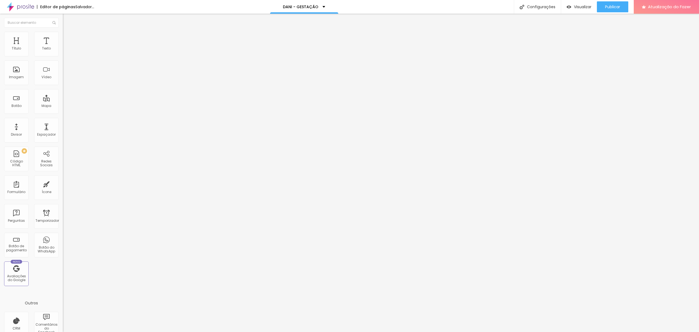
type input "35"
type input "36"
type input "35"
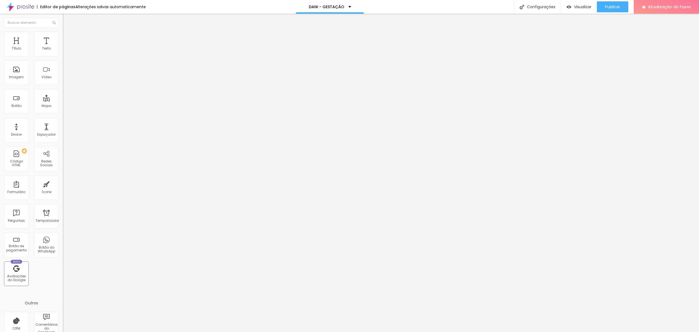
type input "35"
type input "34"
type input "33"
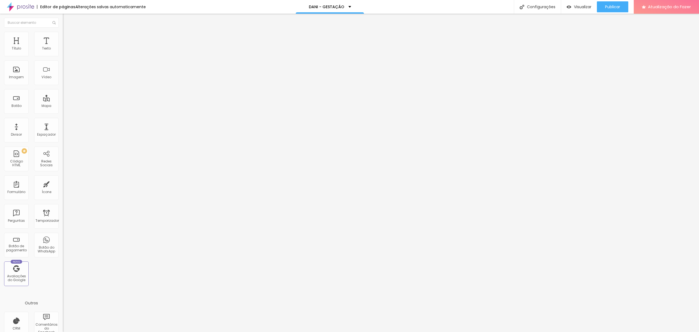
type input "32"
type input "31"
type input "30"
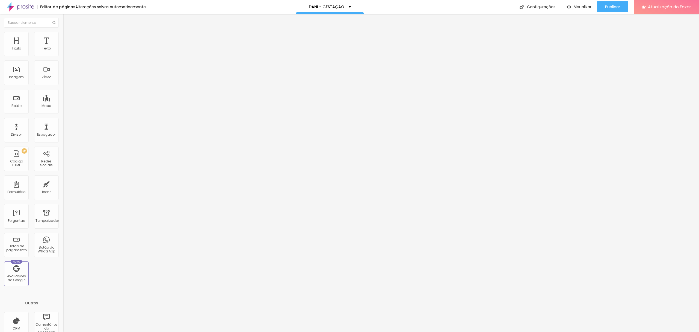
type input "30"
type input "29"
click at [63, 130] on input "range" at bounding box center [80, 132] width 35 height 4
type input "30"
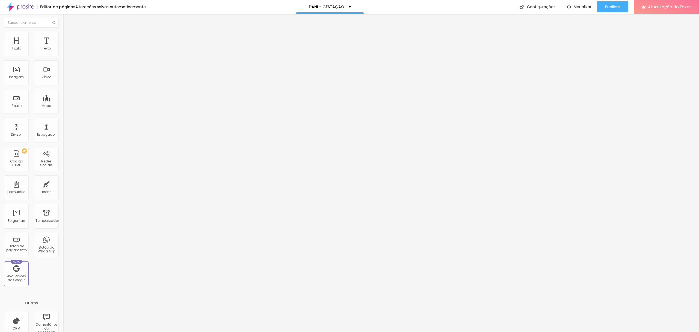
type input "30"
type input "31"
type input "32"
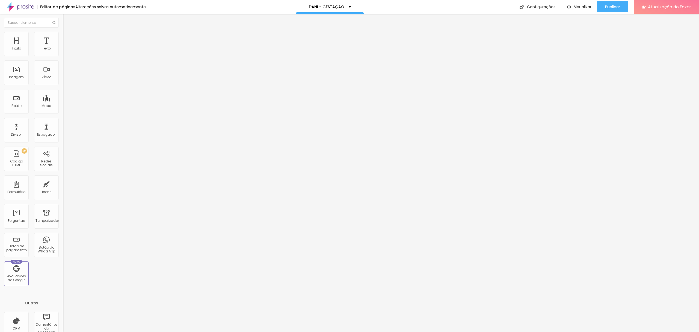
type input "33"
type input "32"
type input "31"
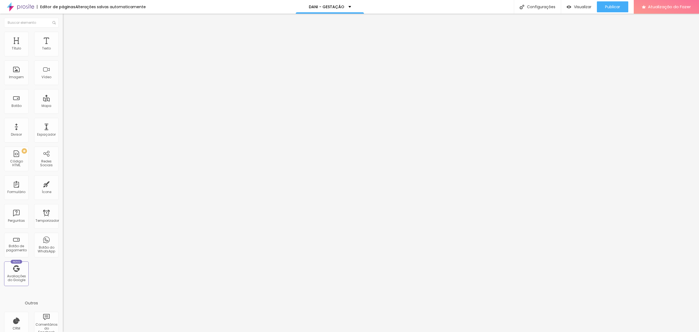
type input "31"
type input "30"
type input "29"
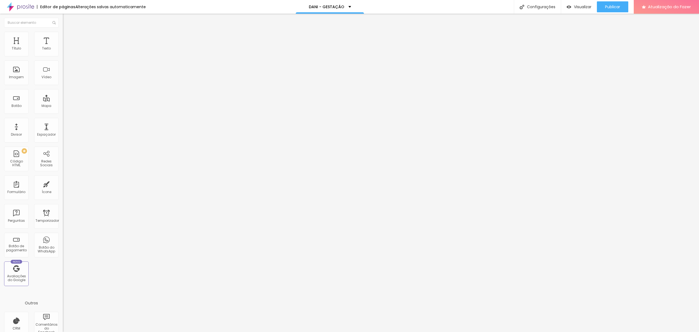
type input "30"
click at [63, 130] on input "range" at bounding box center [80, 132] width 35 height 4
type input "28"
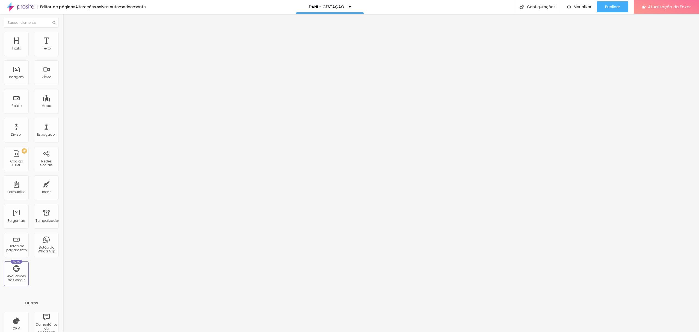
type input "28"
type input "27"
type input "26"
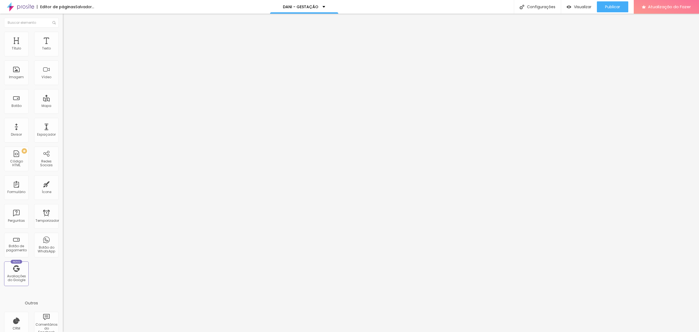
type input "25"
type input "24"
type input "25"
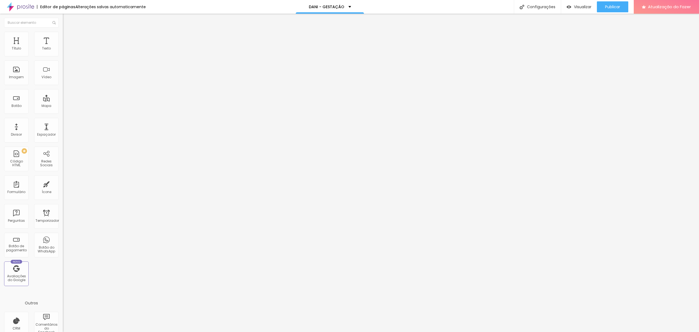
type input "25"
type input "26"
type input "27"
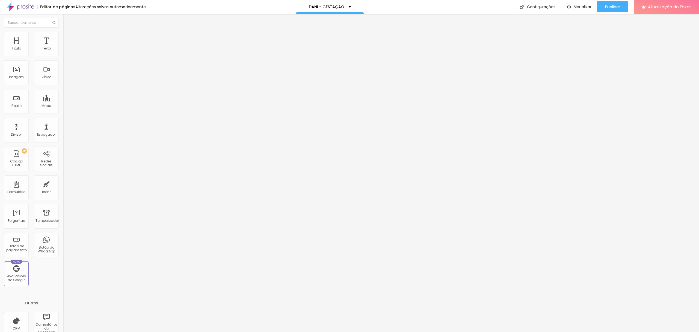
type input "28"
type input "27"
type input "26"
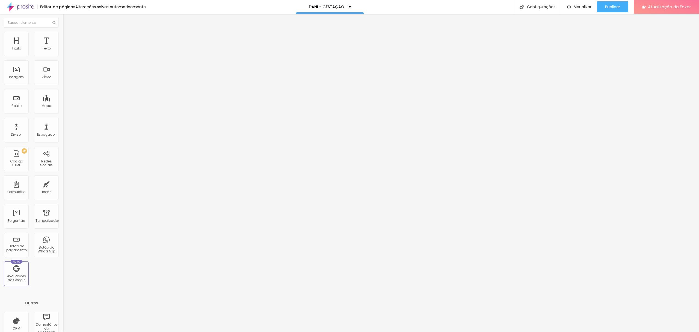
type input "26"
click at [63, 130] on input "range" at bounding box center [80, 132] width 35 height 4
click at [63, 34] on img at bounding box center [65, 34] width 5 height 5
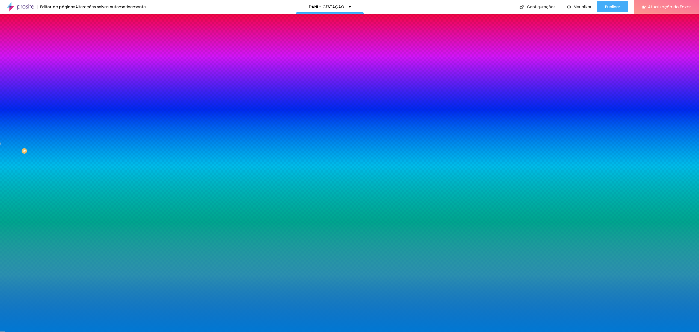
click at [63, 55] on input "#0078D3" at bounding box center [96, 54] width 66 height 5
paste input "FBFBF"
click at [63, 52] on div at bounding box center [94, 52] width 63 height 0
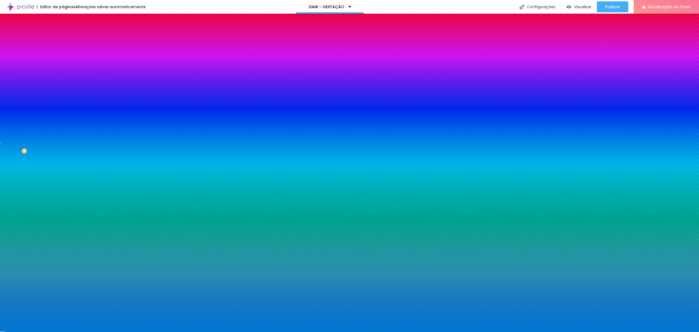
click at [63, 52] on div at bounding box center [94, 52] width 63 height 0
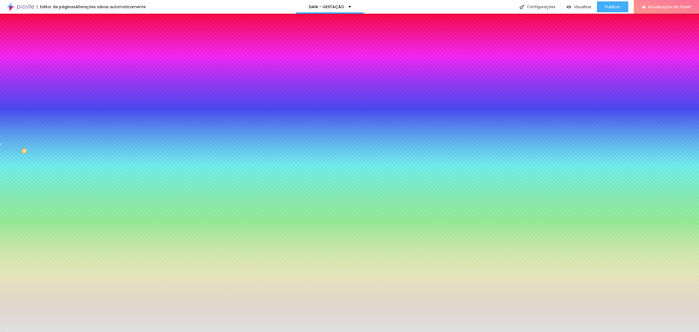
drag, startPoint x: 14, startPoint y: 66, endPoint x: 7, endPoint y: 67, distance: 7.8
click at [63, 58] on div at bounding box center [94, 58] width 63 height 0
click at [63, 54] on input "#E2E2E2" at bounding box center [96, 54] width 66 height 5
click at [63, 55] on input "#E2E2E2" at bounding box center [96, 54] width 66 height 5
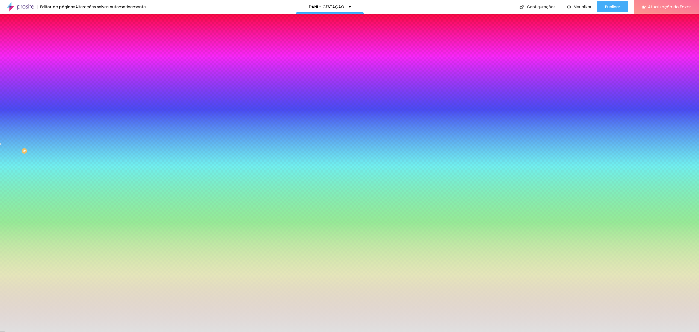
click at [63, 55] on input "#E2E2E2" at bounding box center [96, 54] width 66 height 5
paste input "FBFBFB"
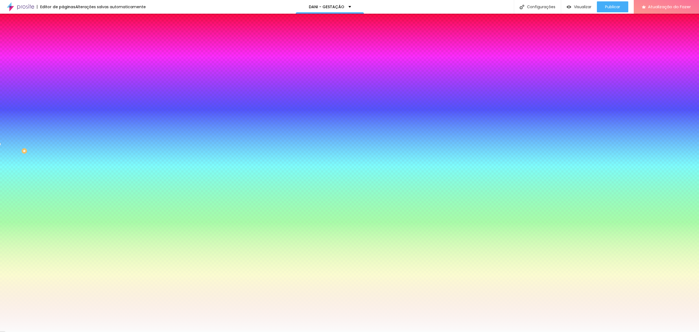
type input "#FBFBFB"
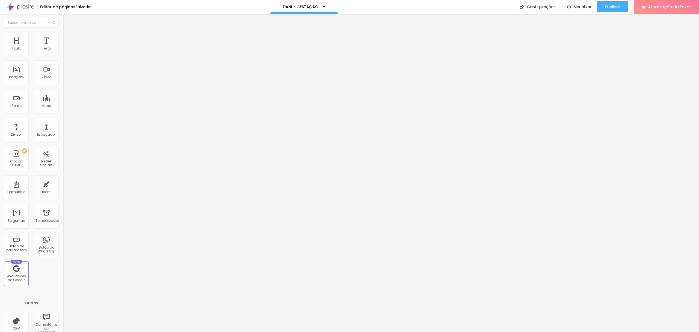
click at [66, 47] on font "Trocar imagem" at bounding box center [79, 44] width 26 height 5
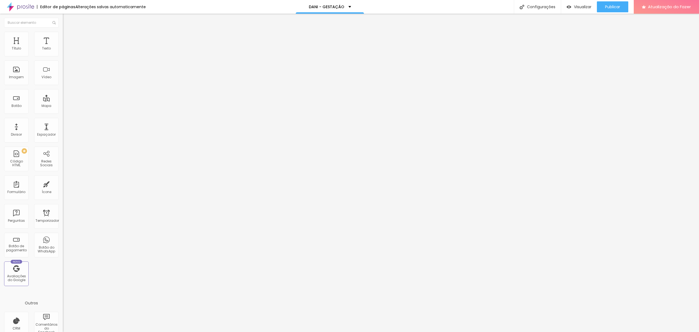
click at [66, 47] on font "Trocar imagem" at bounding box center [79, 44] width 26 height 5
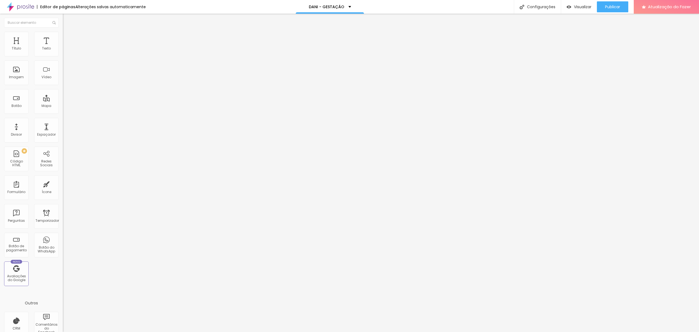
click at [66, 47] on font "Trocar imagem" at bounding box center [79, 44] width 26 height 5
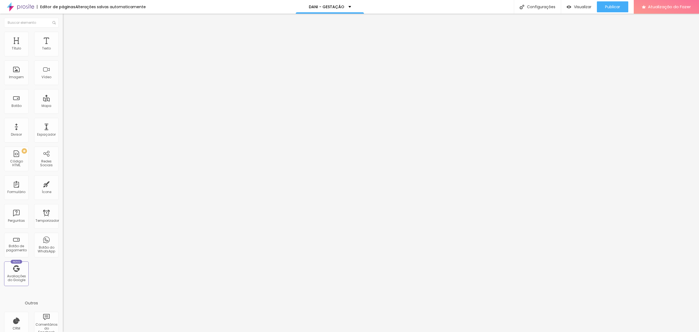
click at [66, 47] on font "Trocar imagem" at bounding box center [79, 44] width 26 height 5
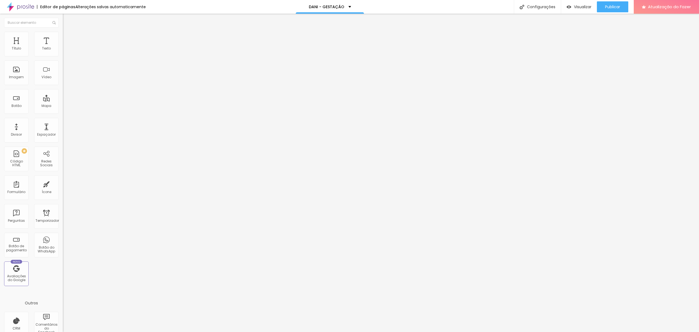
click at [610, 2] on div "Publicar" at bounding box center [612, 6] width 15 height 11
click at [580, 5] on font "Visualizar" at bounding box center [577, 6] width 17 height 5
click at [610, 8] on font "Publicar" at bounding box center [612, 6] width 15 height 5
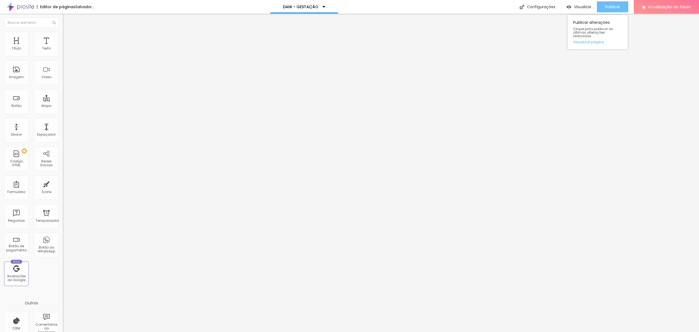
click at [608, 6] on font "Publicar" at bounding box center [612, 6] width 15 height 5
click at [607, 8] on font "Publicar" at bounding box center [612, 6] width 15 height 5
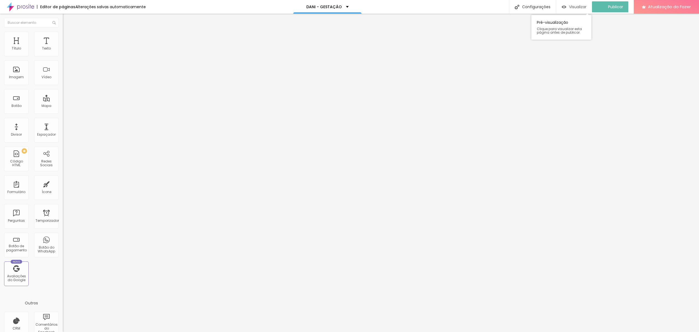
click at [569, 4] on div "Visualizar" at bounding box center [574, 6] width 25 height 11
